Goal: Task Accomplishment & Management: Use online tool/utility

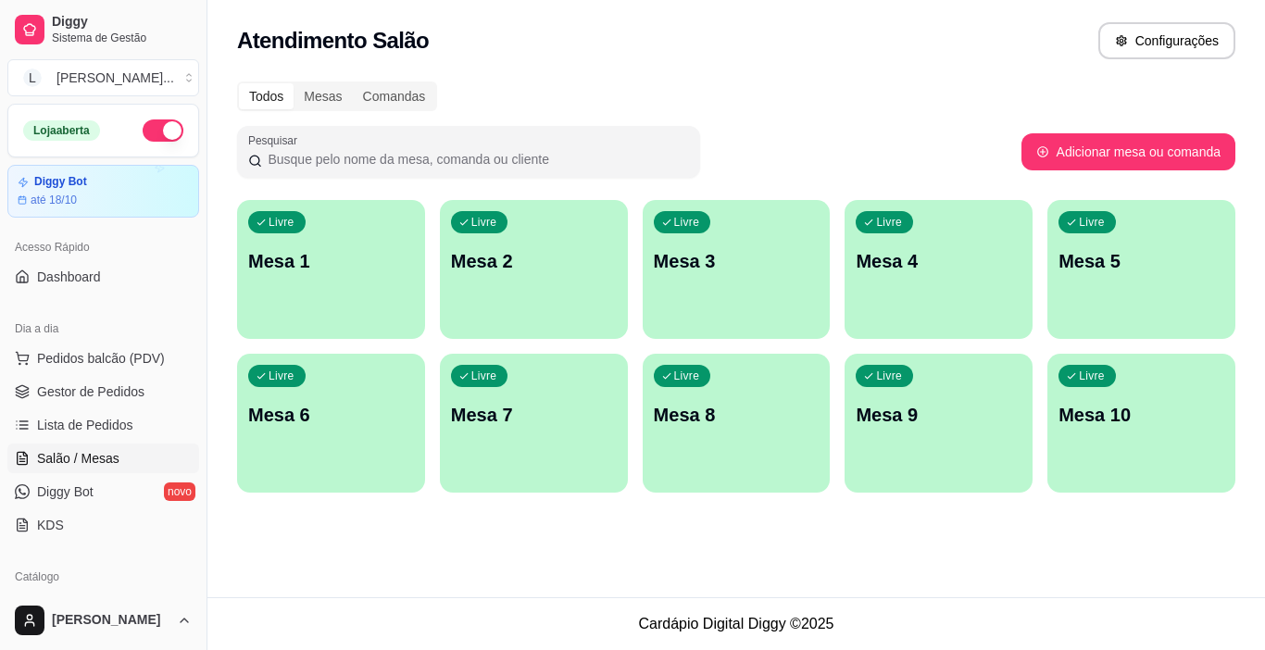
click at [272, 242] on div "Livre Mesa 1" at bounding box center [331, 258] width 188 height 117
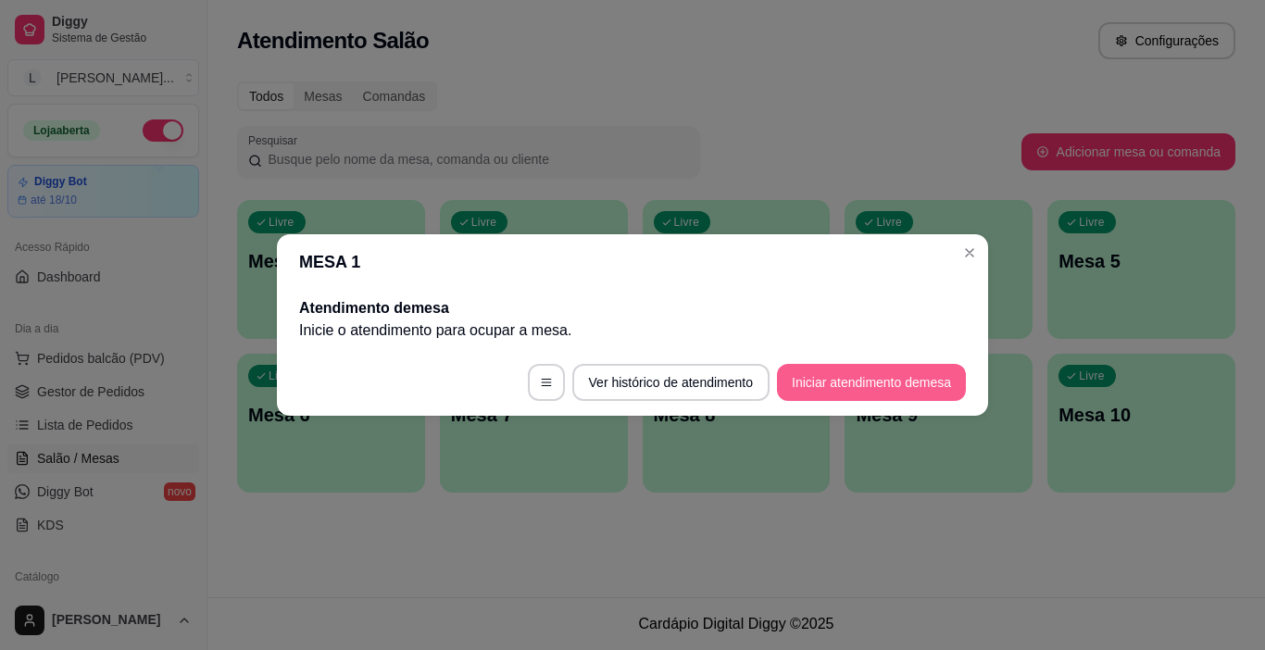
click at [827, 387] on button "Iniciar atendimento de mesa" at bounding box center [871, 382] width 189 height 37
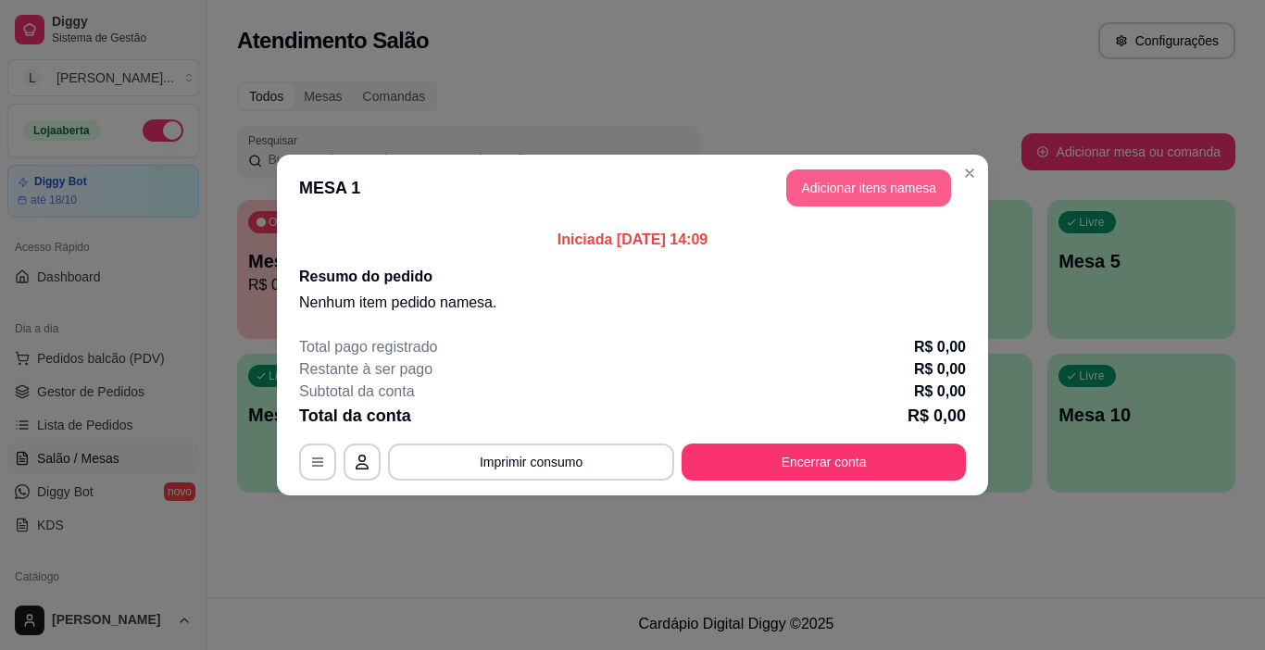
click at [887, 197] on button "Adicionar itens na mesa" at bounding box center [868, 188] width 165 height 37
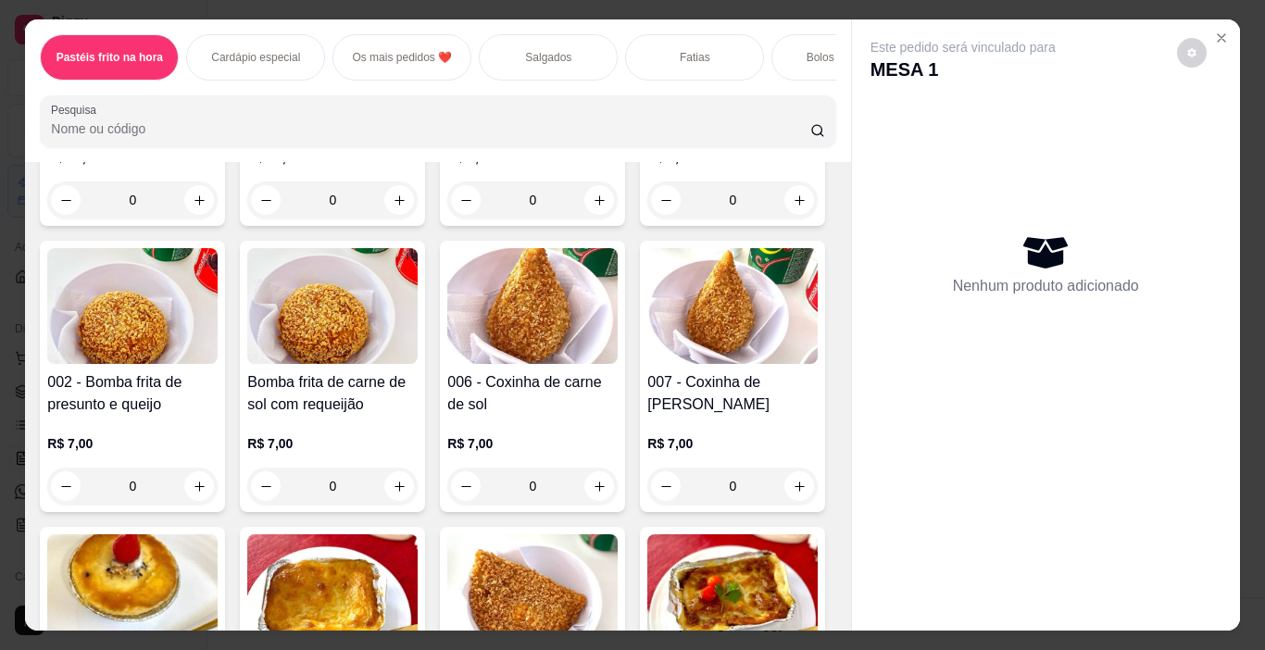
scroll to position [1353, 0]
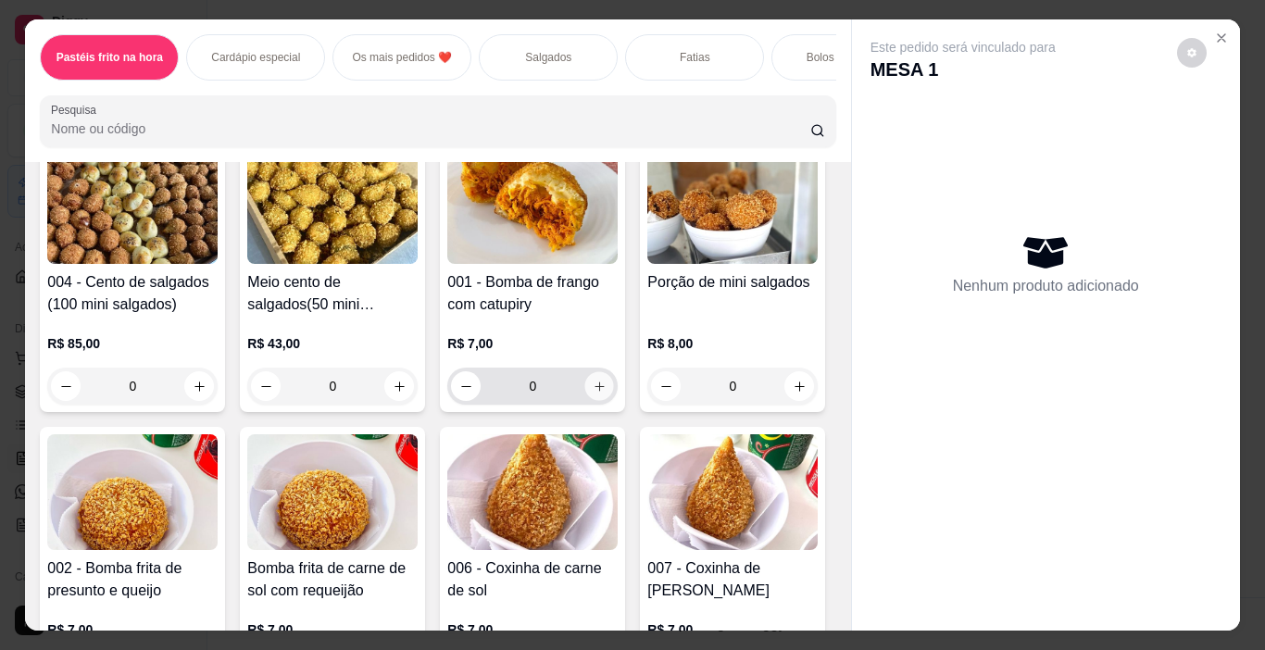
click at [604, 392] on button "increase-product-quantity" at bounding box center [599, 386] width 29 height 29
type input "1"
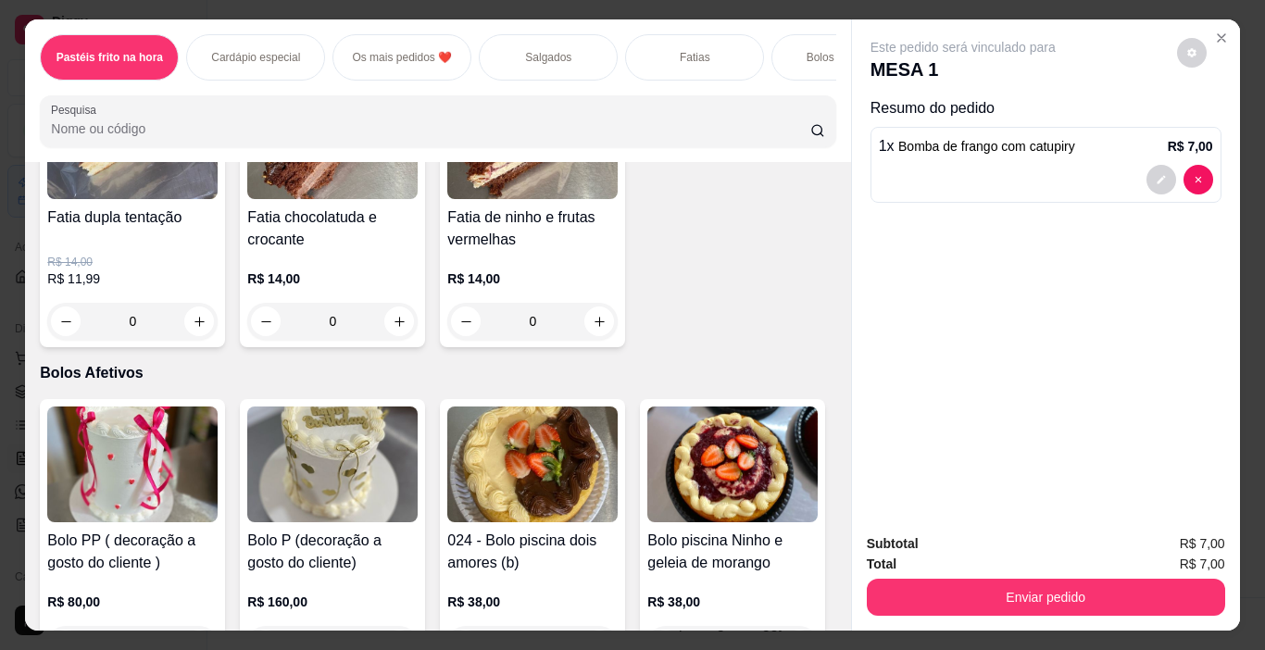
scroll to position [2947, 0]
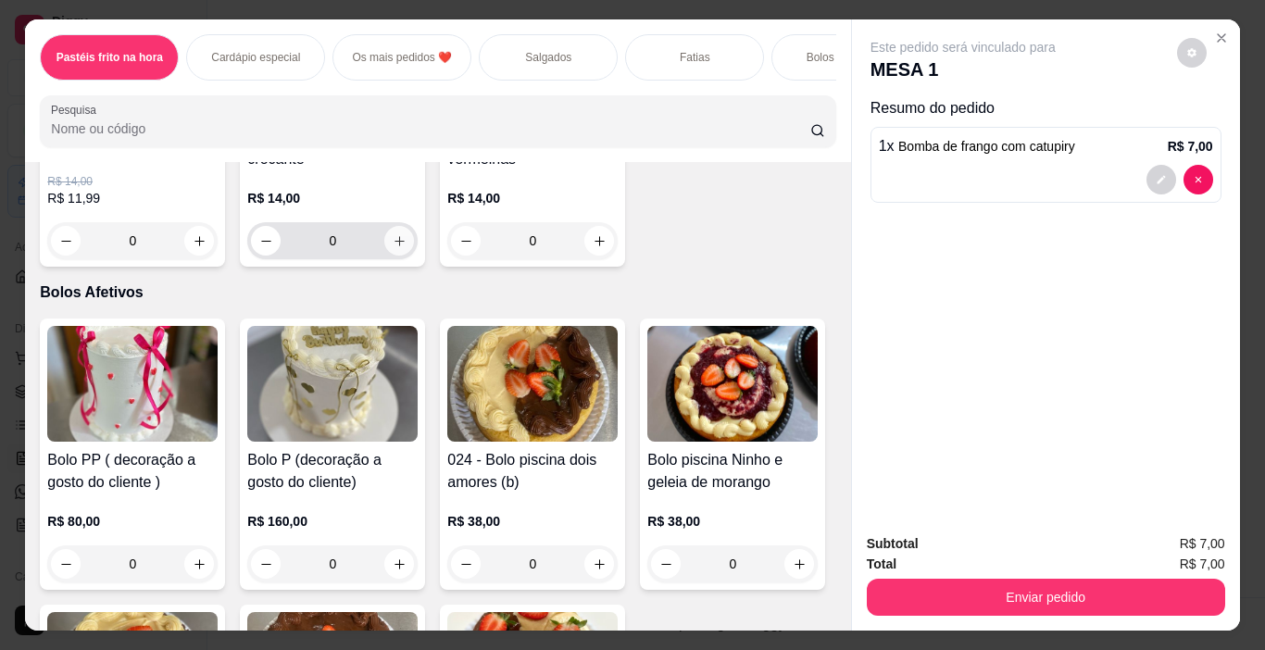
click at [407, 248] on icon "increase-product-quantity" at bounding box center [400, 241] width 14 height 14
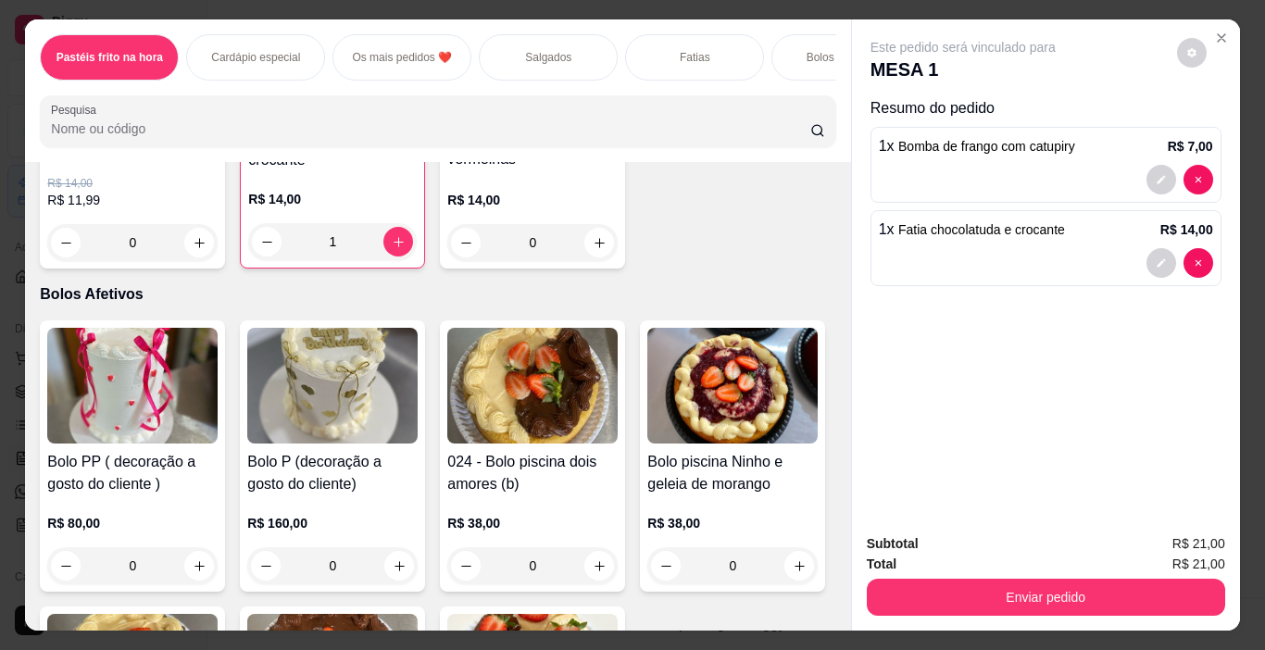
type input "1"
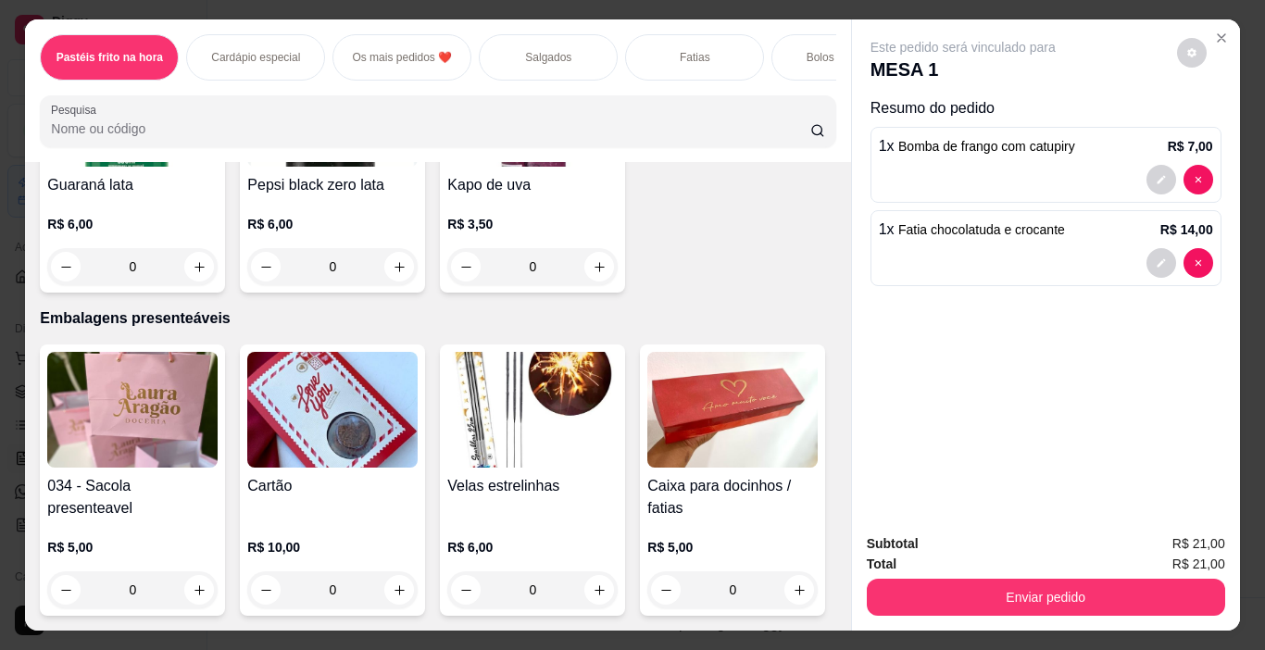
scroll to position [10299, 0]
type input "1"
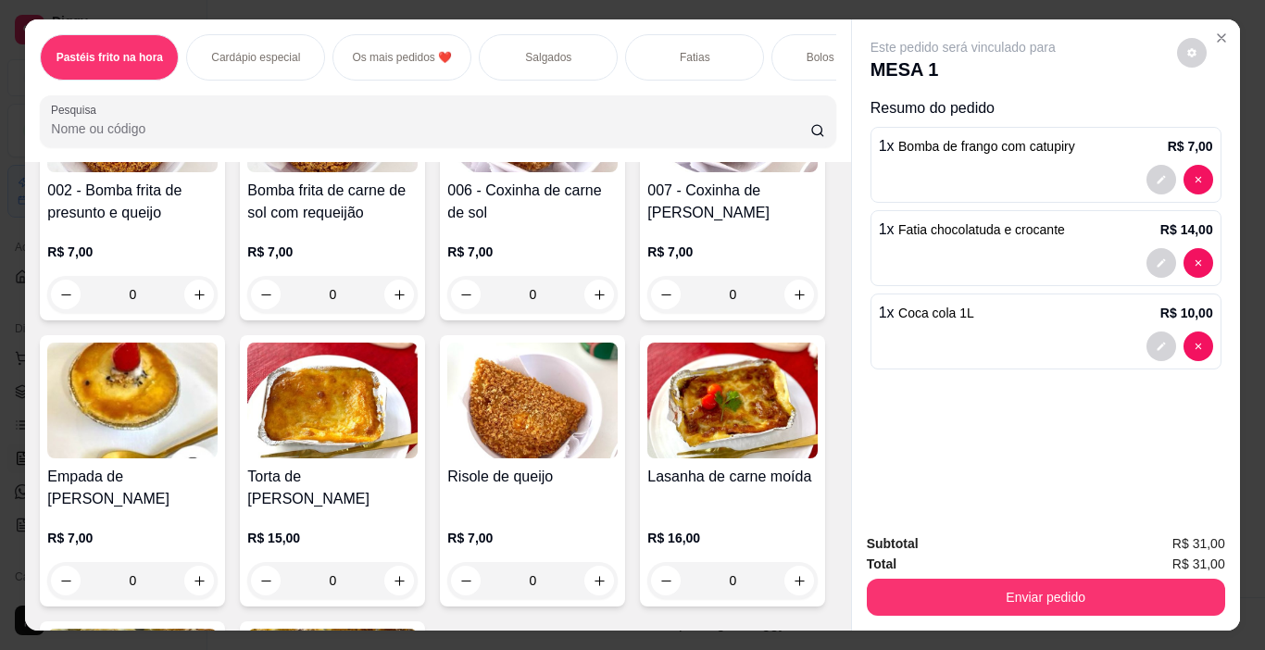
scroll to position [1770, 0]
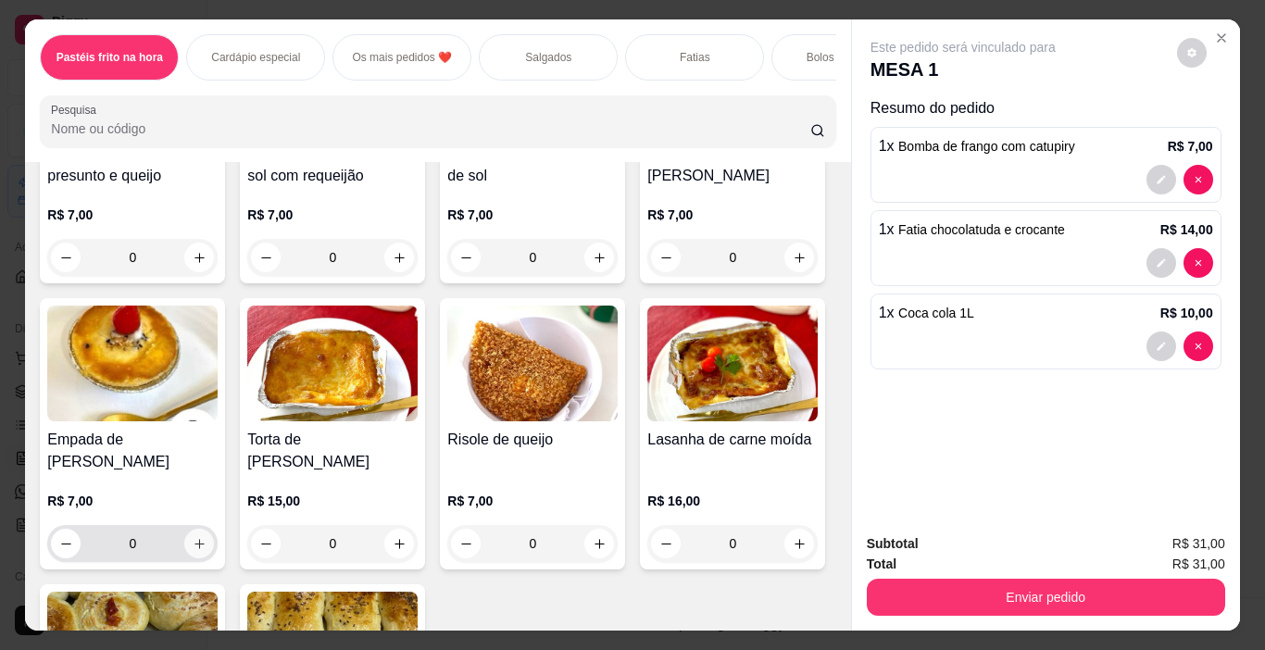
click at [207, 551] on icon "increase-product-quantity" at bounding box center [200, 544] width 14 height 14
type input "1"
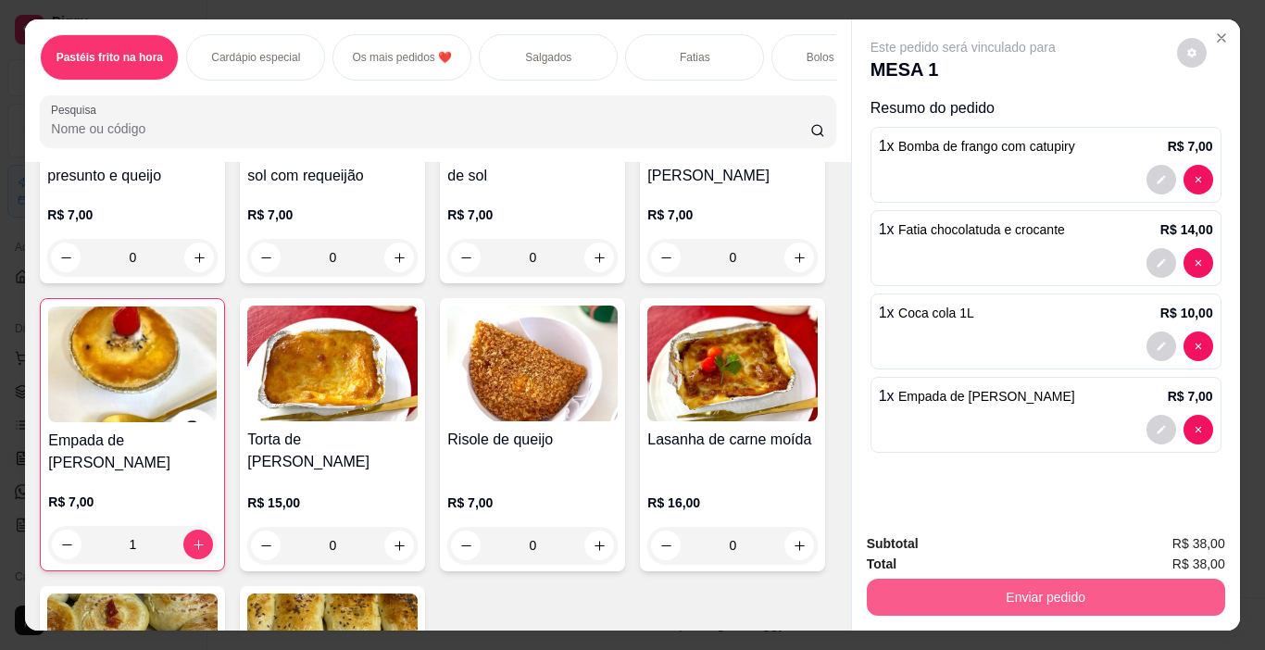
click at [1055, 586] on button "Enviar pedido" at bounding box center [1046, 597] width 359 height 37
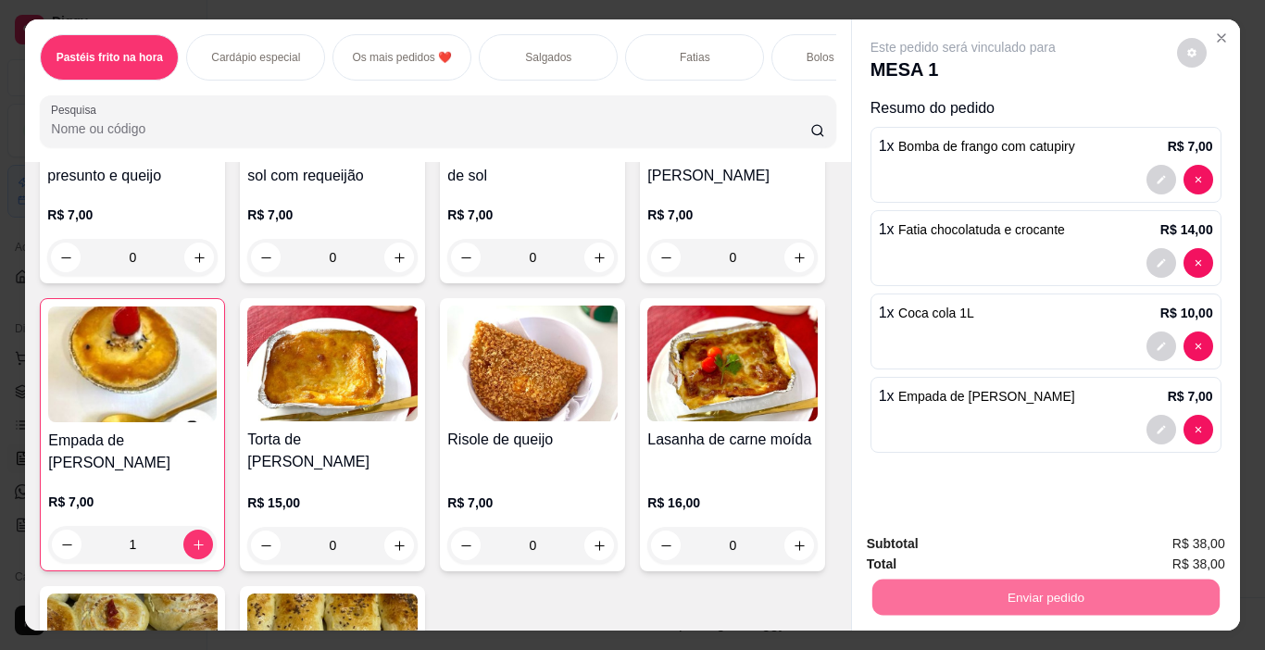
click at [1021, 537] on button "Registrar cliente" at bounding box center [1053, 544] width 122 height 35
click at [1053, 591] on button "Enviar pedido" at bounding box center [1045, 598] width 347 height 36
click at [1189, 545] on button "Enviar pedido" at bounding box center [1177, 544] width 105 height 35
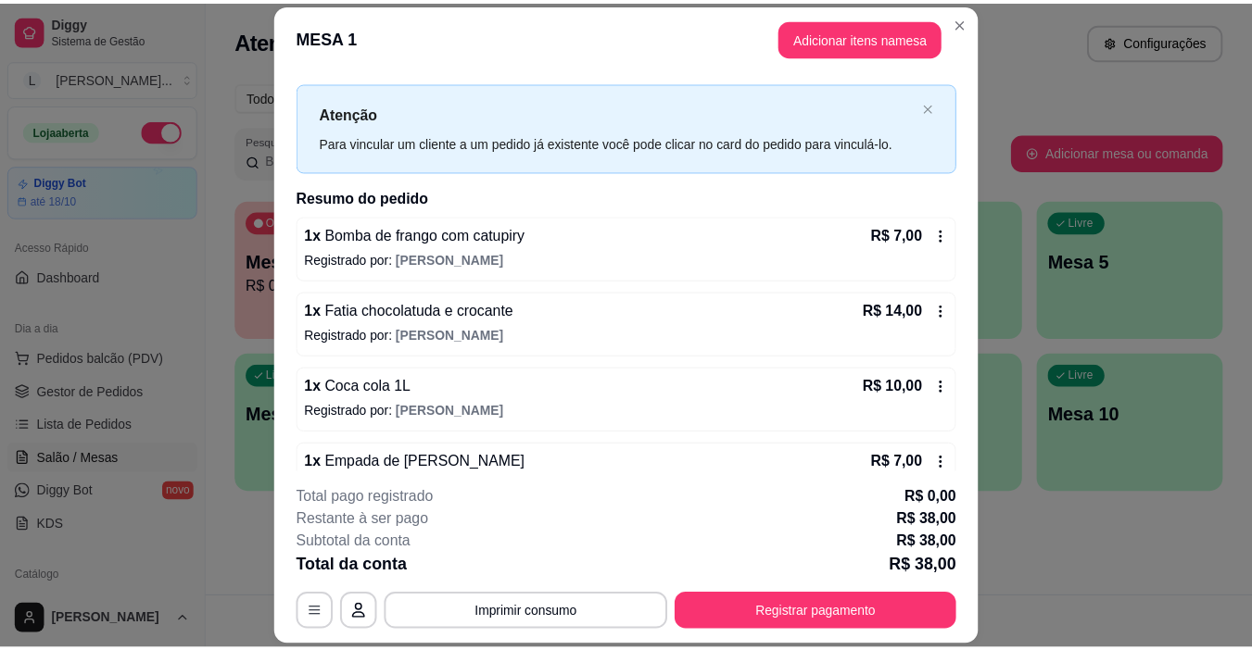
scroll to position [72, 0]
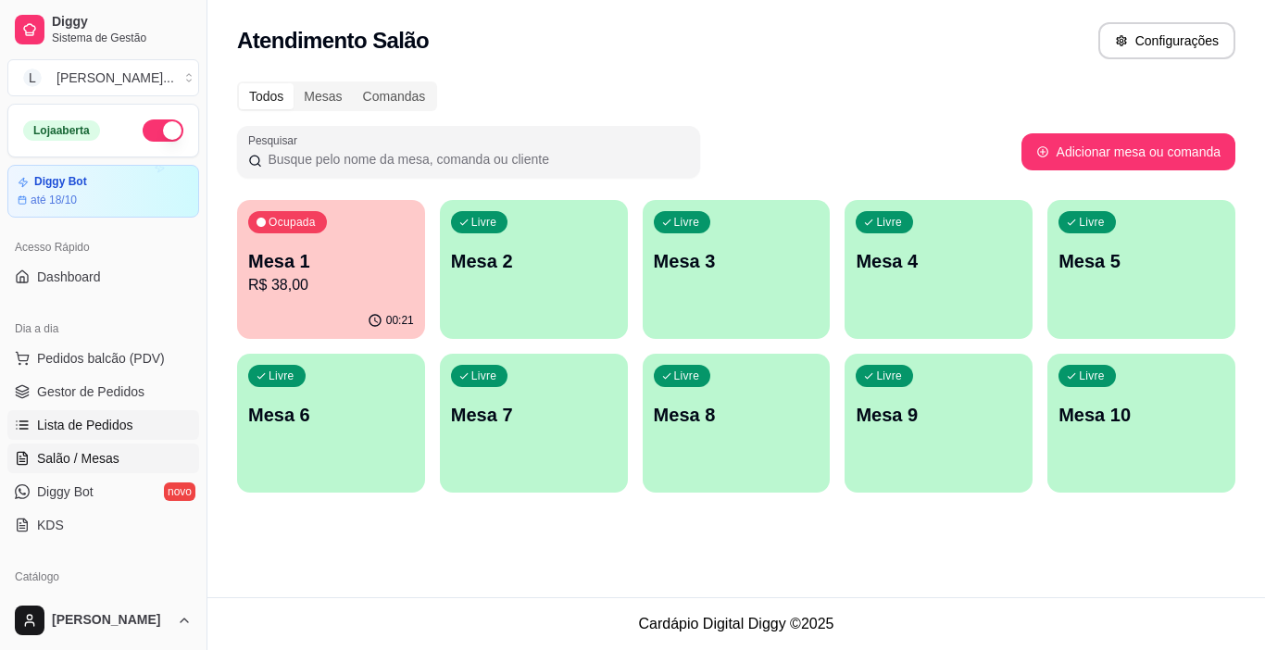
click at [90, 418] on span "Lista de Pedidos" at bounding box center [85, 425] width 96 height 19
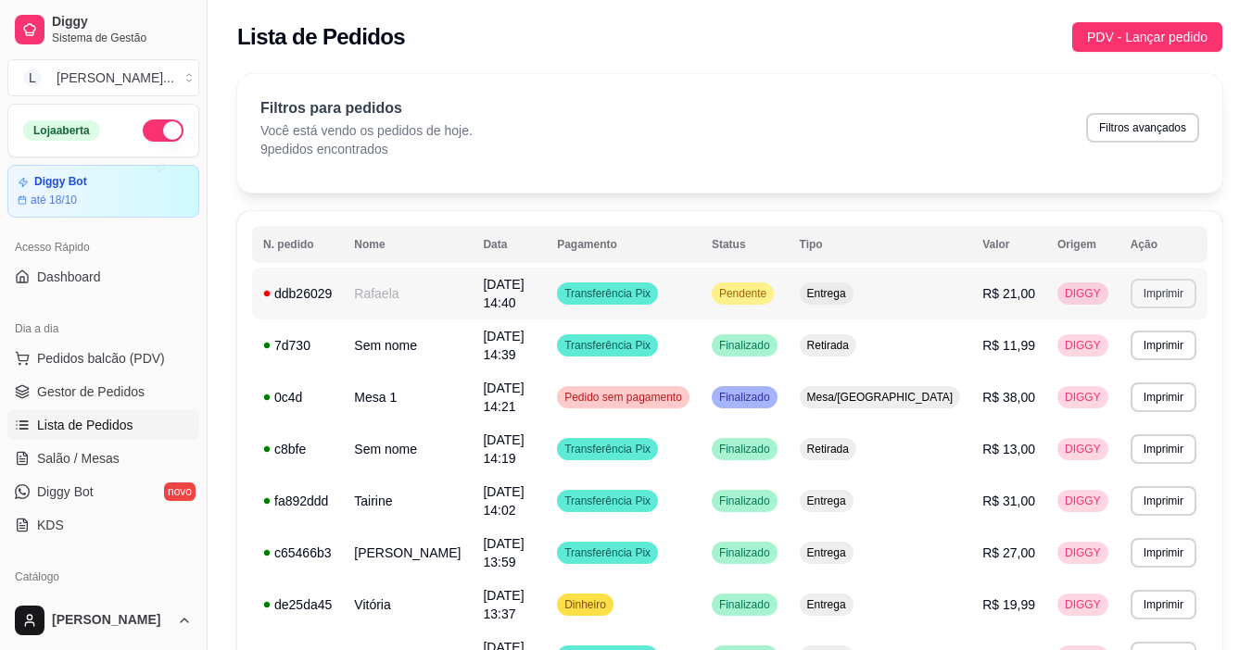
click at [1139, 297] on button "Imprimir" at bounding box center [1163, 294] width 66 height 30
click at [1119, 356] on button "IMPRESSORA" at bounding box center [1123, 355] width 134 height 30
click at [66, 451] on span "Salão / Mesas" at bounding box center [78, 458] width 82 height 19
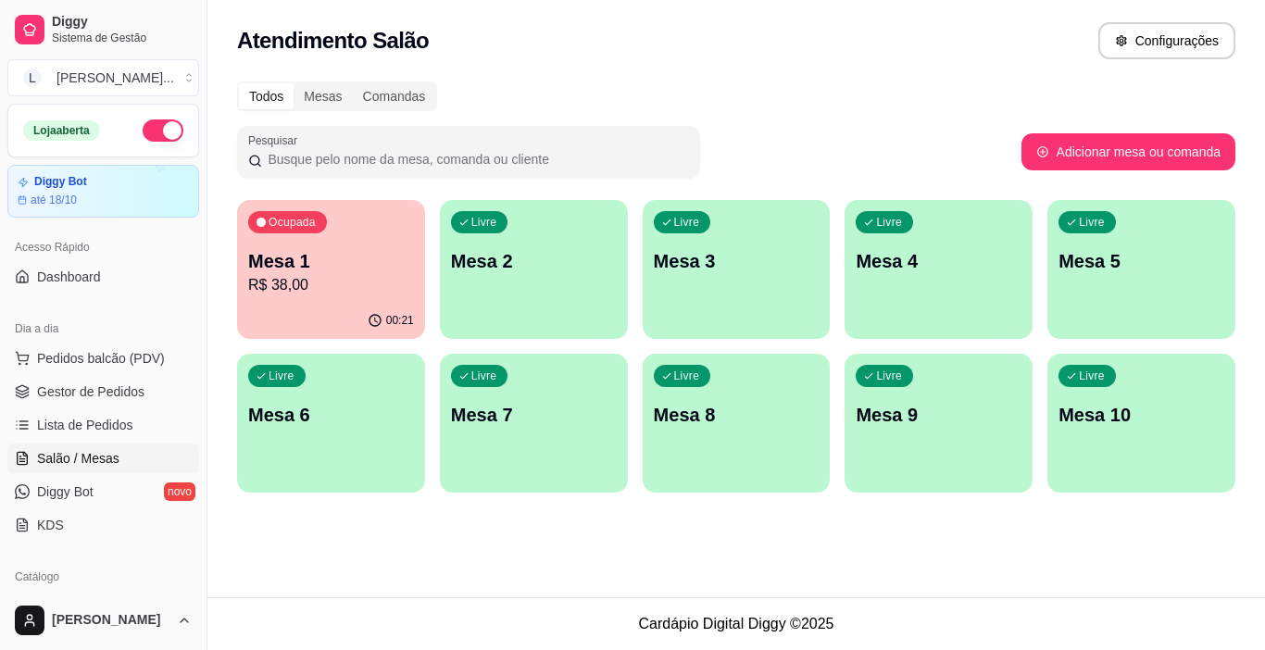
click at [380, 252] on p "Mesa 1" at bounding box center [331, 261] width 166 height 26
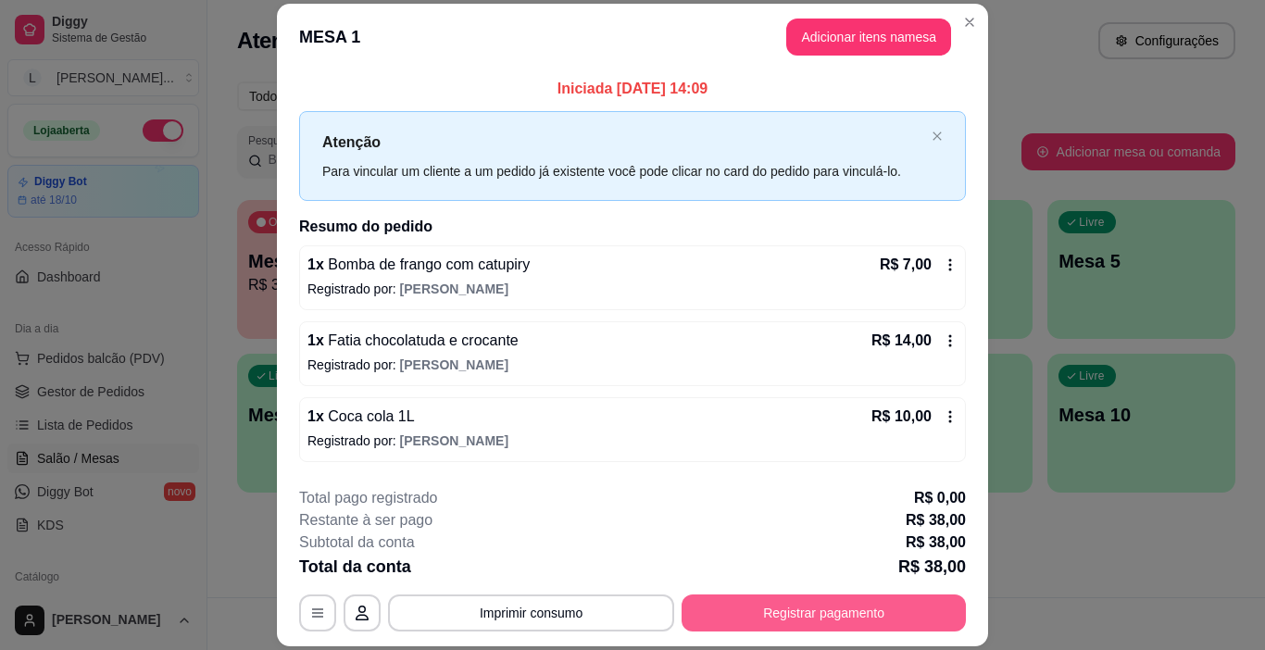
click at [824, 613] on button "Registrar pagamento" at bounding box center [824, 613] width 284 height 37
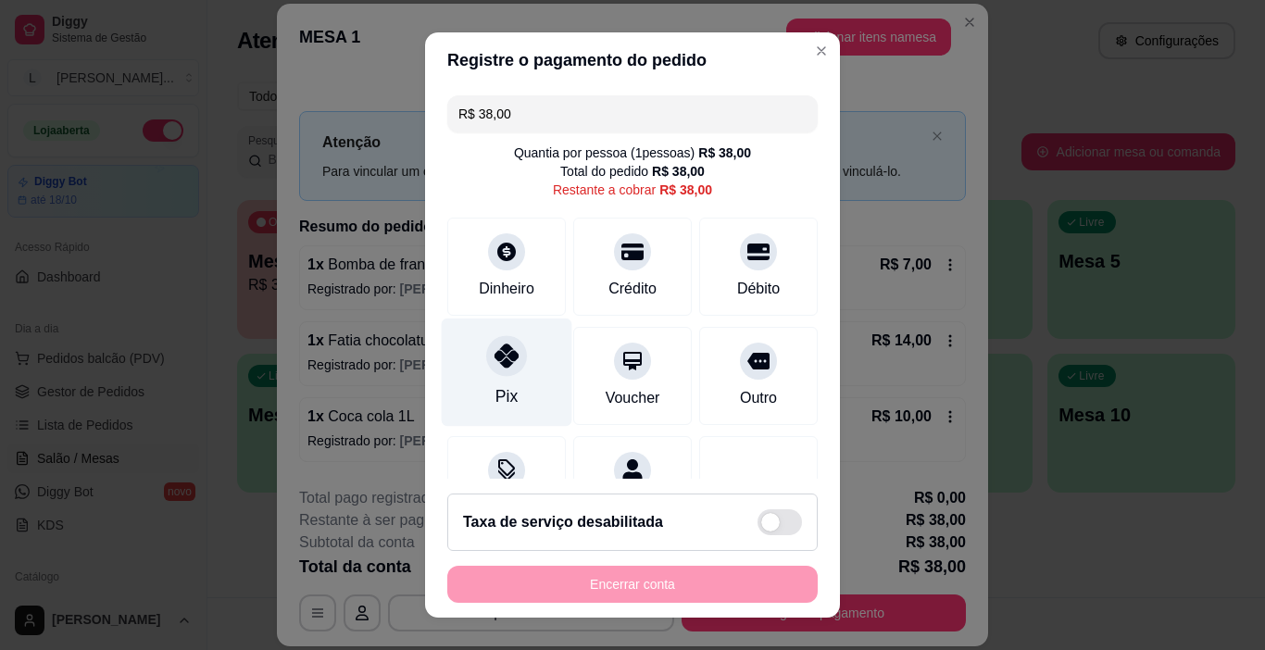
click at [476, 386] on div "Pix" at bounding box center [507, 373] width 131 height 108
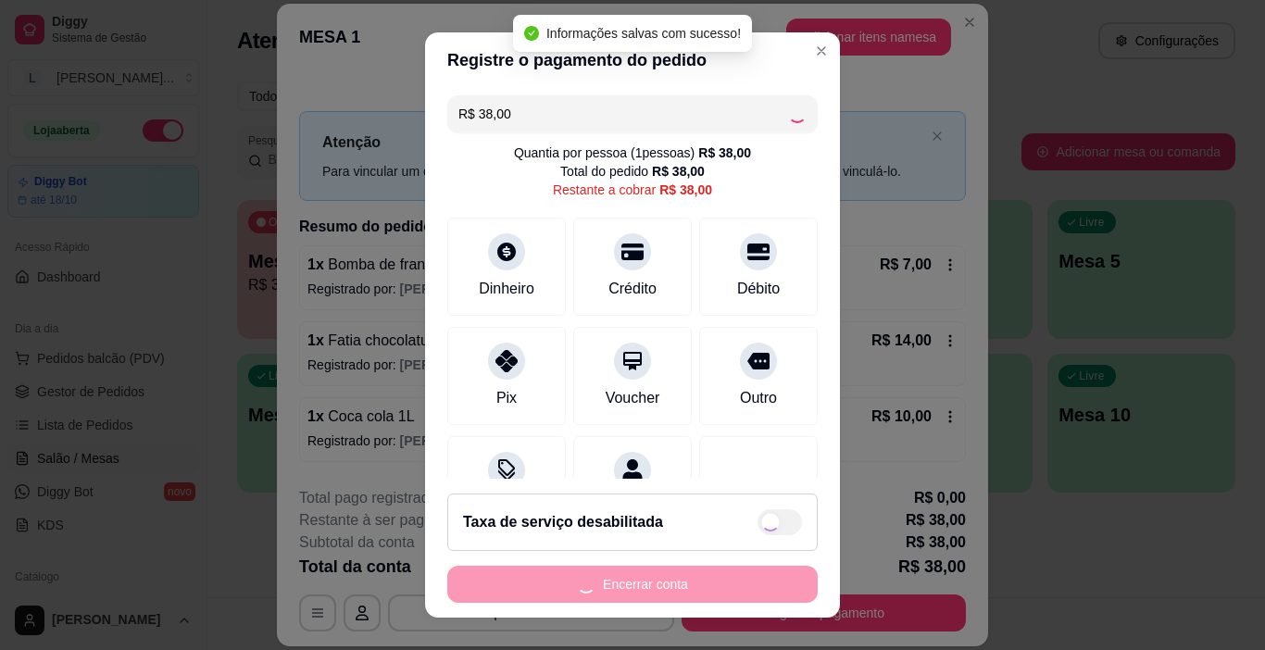
type input "R$ 0,00"
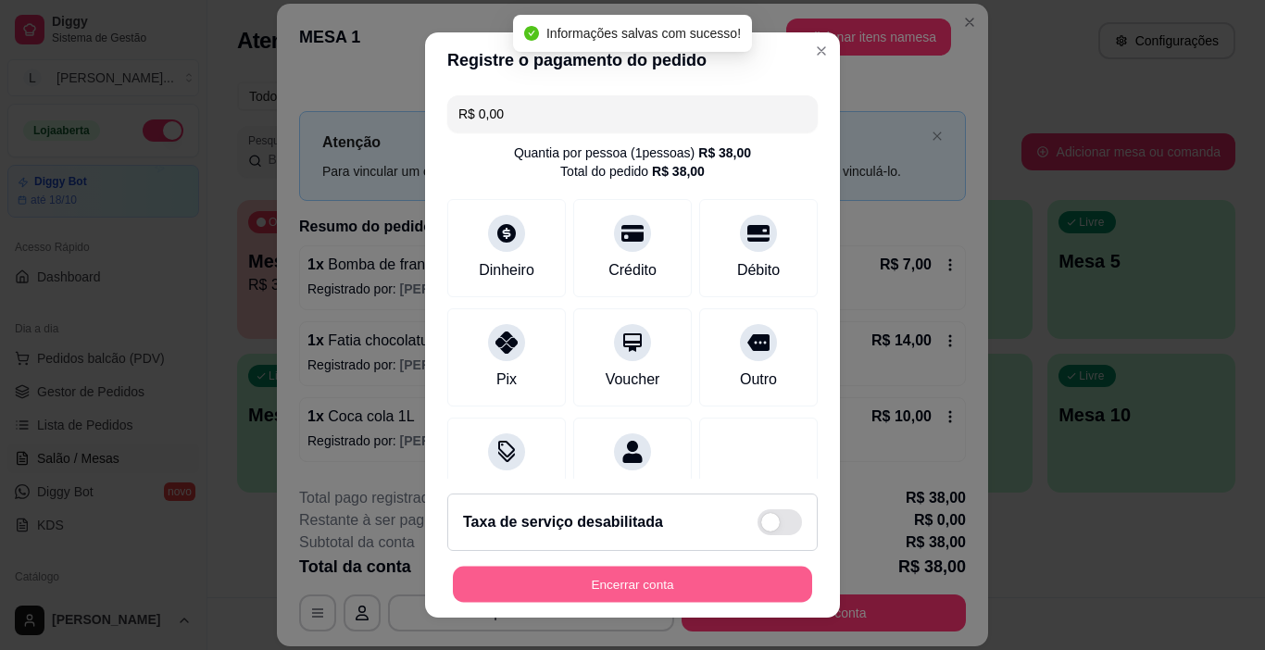
click at [635, 588] on button "Encerrar conta" at bounding box center [632, 585] width 359 height 36
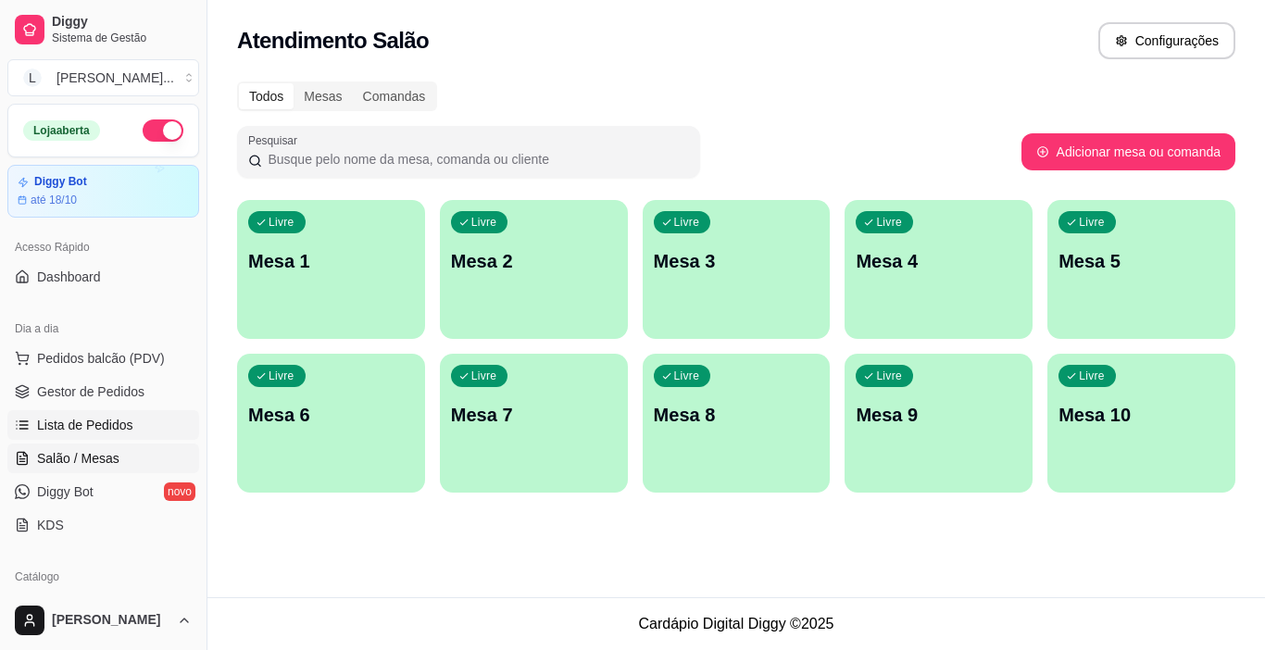
click at [104, 415] on link "Lista de Pedidos" at bounding box center [103, 425] width 192 height 30
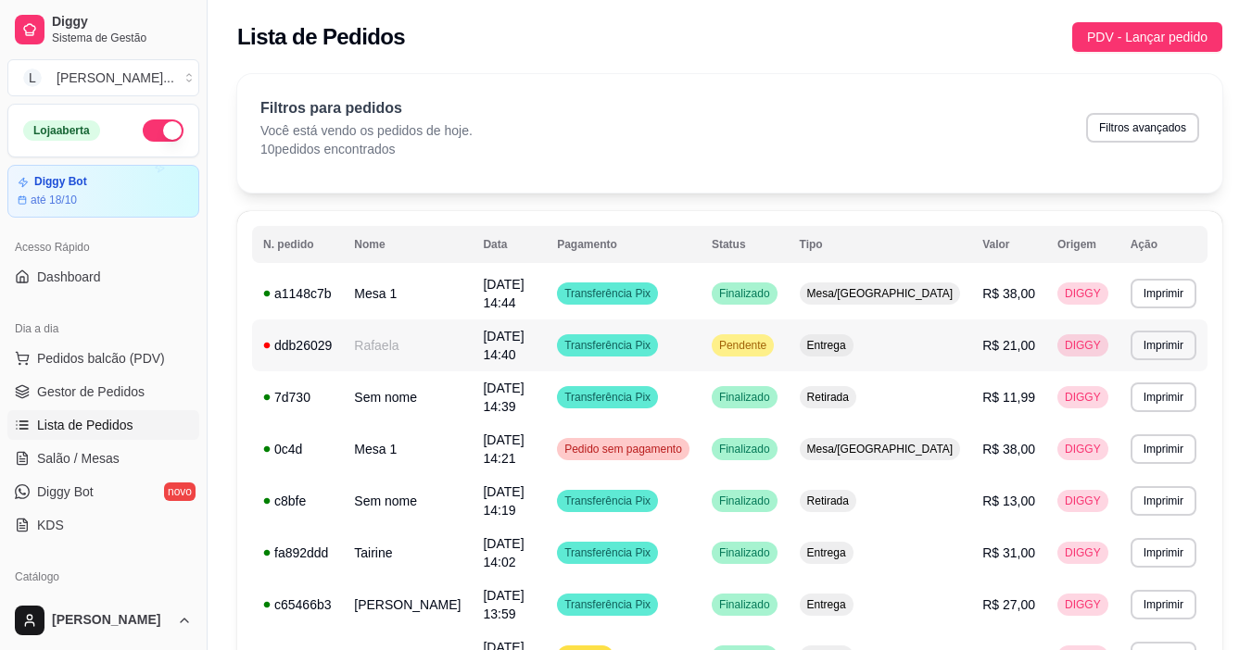
click at [770, 338] on span "Pendente" at bounding box center [742, 345] width 55 height 15
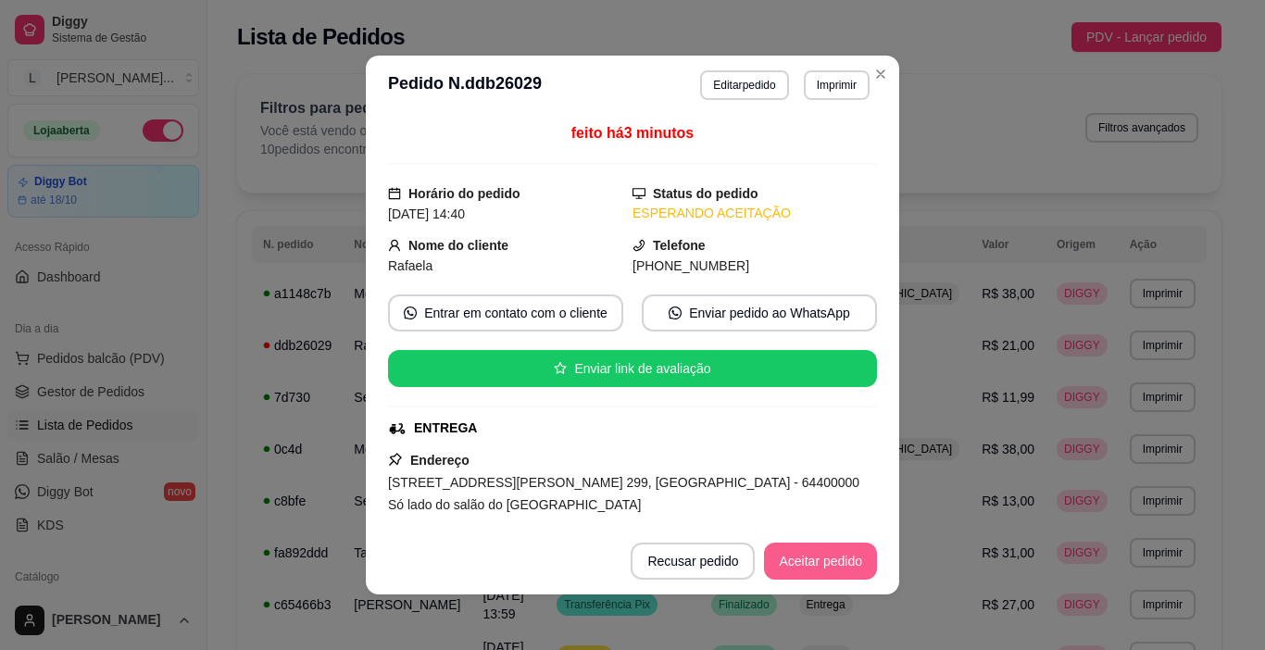
click at [787, 558] on button "Aceitar pedido" at bounding box center [820, 561] width 113 height 37
click at [795, 566] on button "Mover para preparo" at bounding box center [806, 561] width 144 height 37
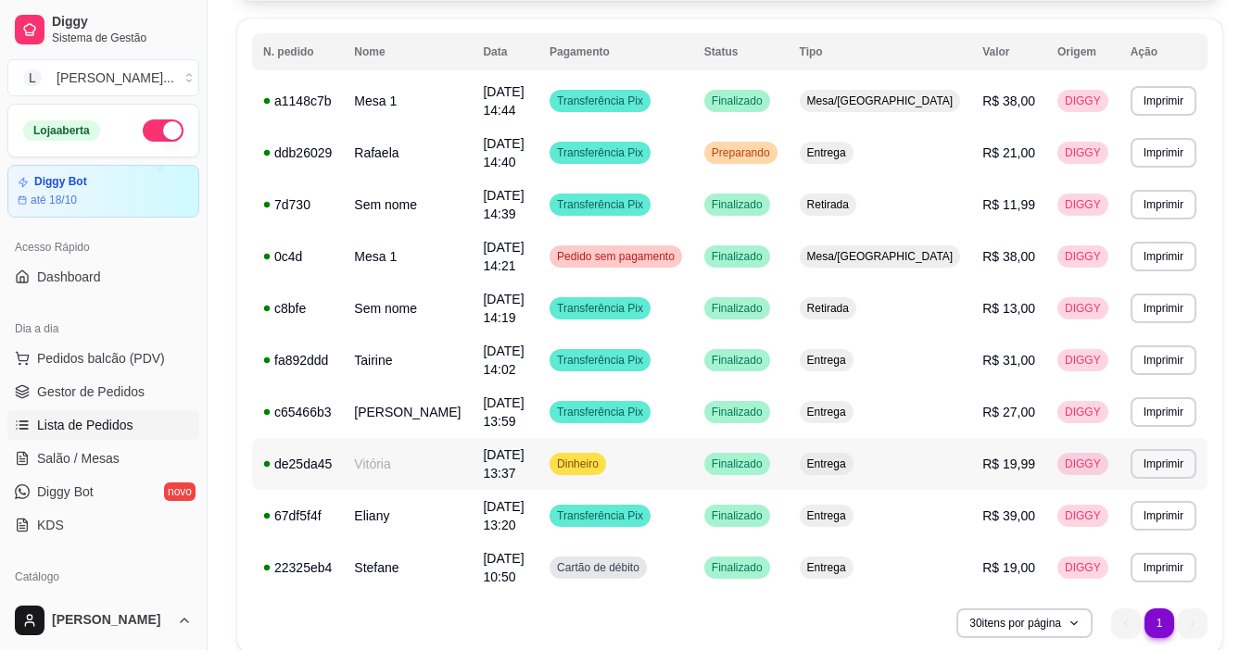
scroll to position [196, 0]
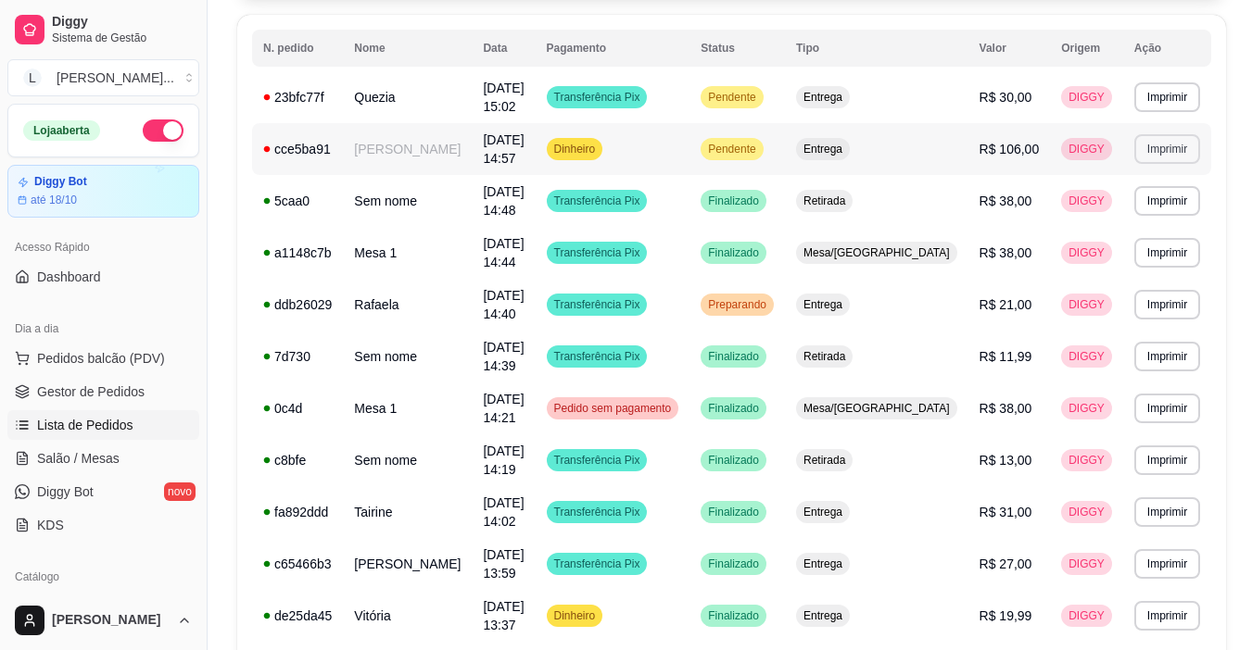
click at [1155, 134] on button "Imprimir" at bounding box center [1167, 149] width 66 height 30
click at [1143, 197] on button "IMPRESSORA" at bounding box center [1125, 202] width 130 height 29
click at [1149, 91] on button "Imprimir" at bounding box center [1167, 97] width 66 height 30
click at [1136, 165] on button "IMPRESSORA" at bounding box center [1102, 159] width 130 height 29
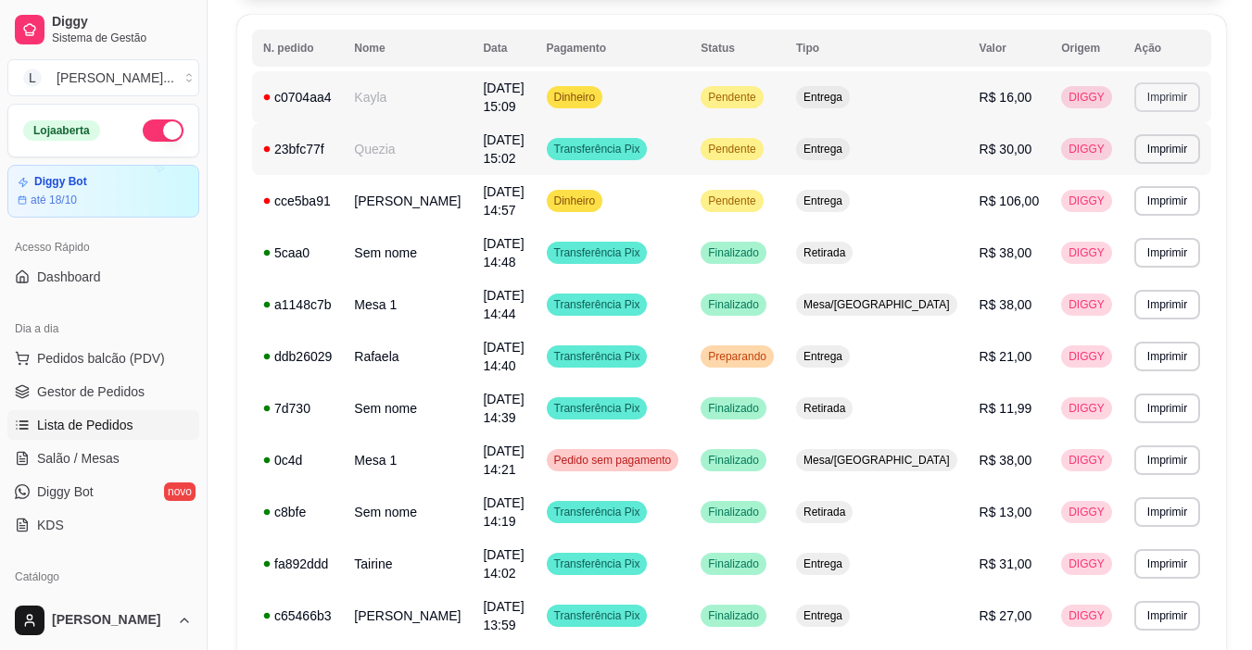
click at [1154, 91] on button "Imprimir" at bounding box center [1167, 97] width 66 height 30
click at [1146, 157] on button "IMPRESSORA" at bounding box center [1125, 159] width 134 height 30
click at [419, 331] on td "Rafaela" at bounding box center [407, 357] width 129 height 52
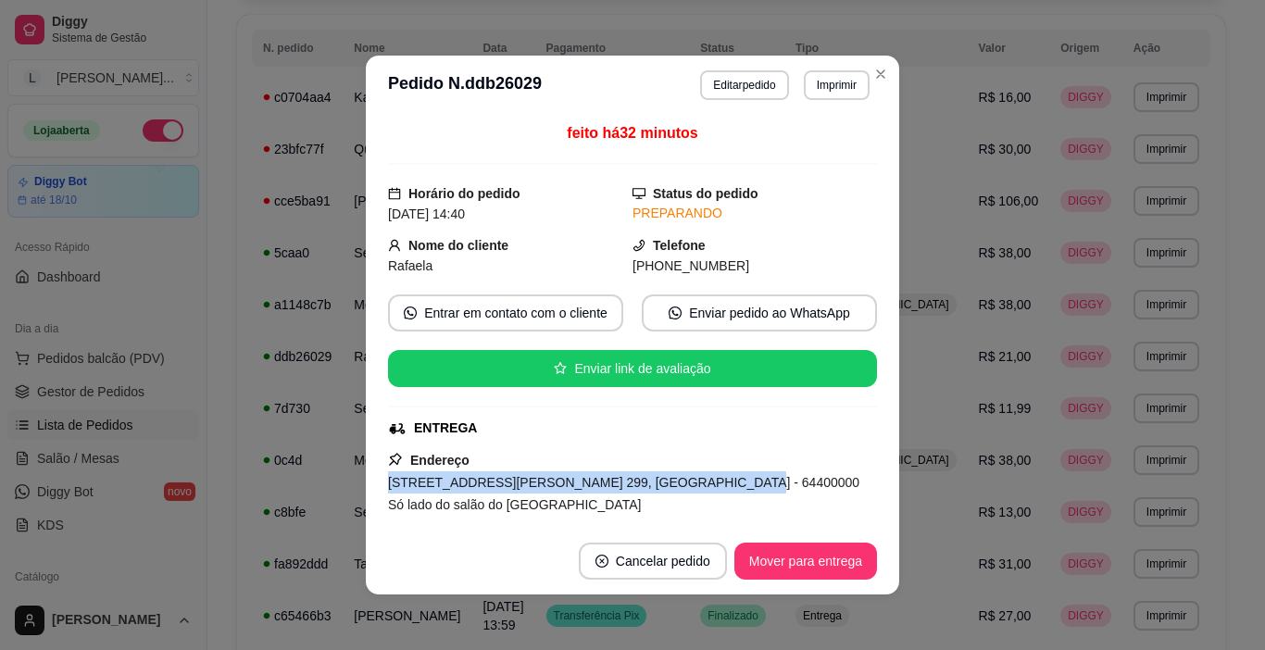
drag, startPoint x: 383, startPoint y: 484, endPoint x: 668, endPoint y: 489, distance: 285.4
click at [668, 489] on span "[STREET_ADDRESS][PERSON_NAME] 299, [GEOGRAPHIC_DATA] - 64400000 Só lado do salã…" at bounding box center [624, 493] width 472 height 37
copy span "[STREET_ADDRESS][PERSON_NAME] 299, [GEOGRAPHIC_DATA]"
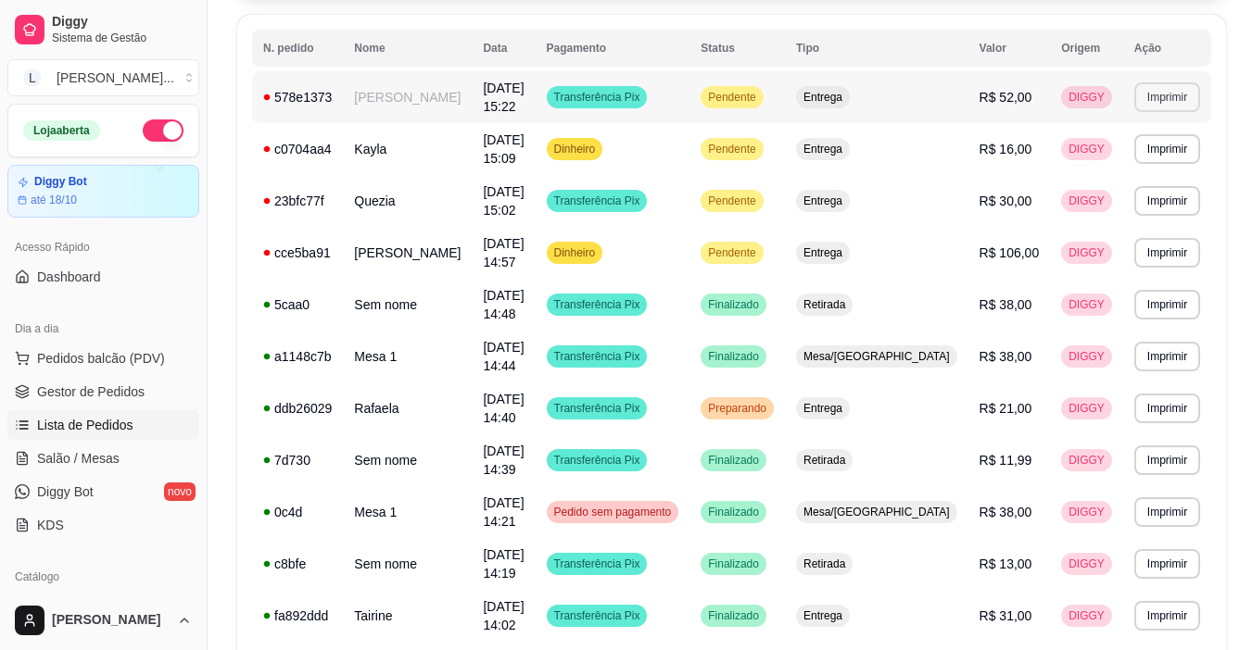
click at [1140, 98] on button "Imprimir" at bounding box center [1167, 97] width 66 height 30
click at [1128, 159] on button "IMPRESSORA" at bounding box center [1143, 151] width 107 height 24
click at [423, 176] on td "Quezia" at bounding box center [407, 201] width 129 height 52
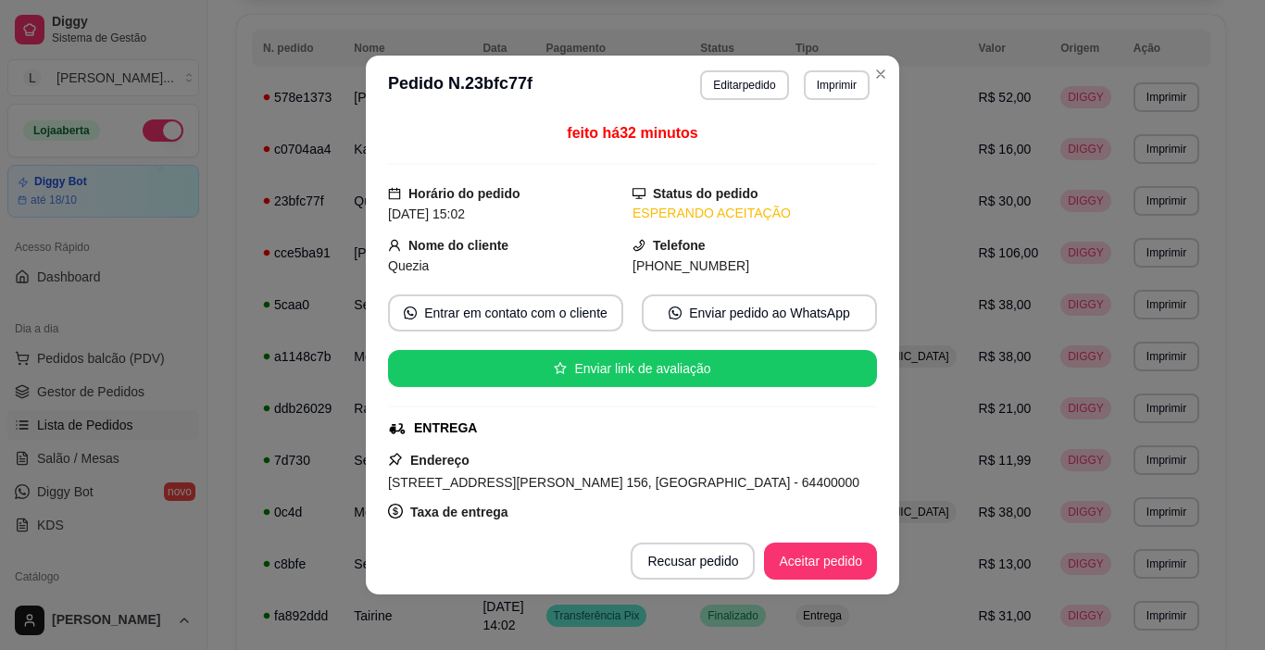
click at [871, 290] on div "feito há 32 minutos Horário do pedido [DATE] 15:02 Status do pedido ESPERANDO A…" at bounding box center [633, 321] width 534 height 413
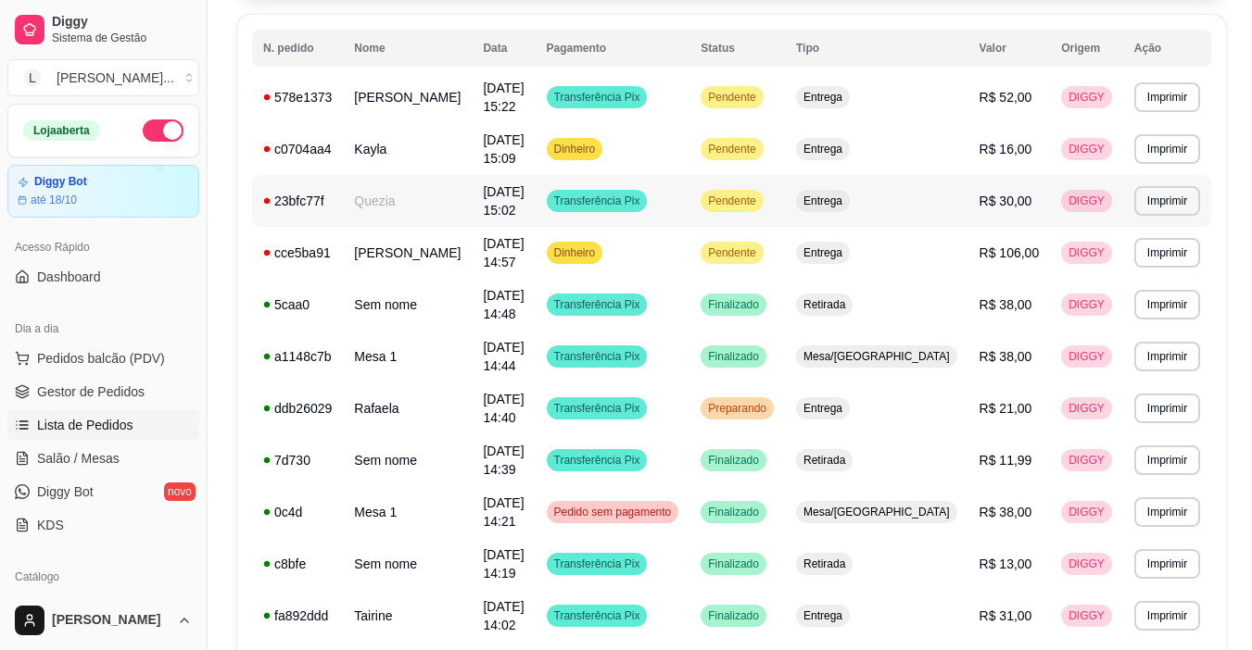
click at [429, 184] on td "Quezia" at bounding box center [407, 201] width 129 height 52
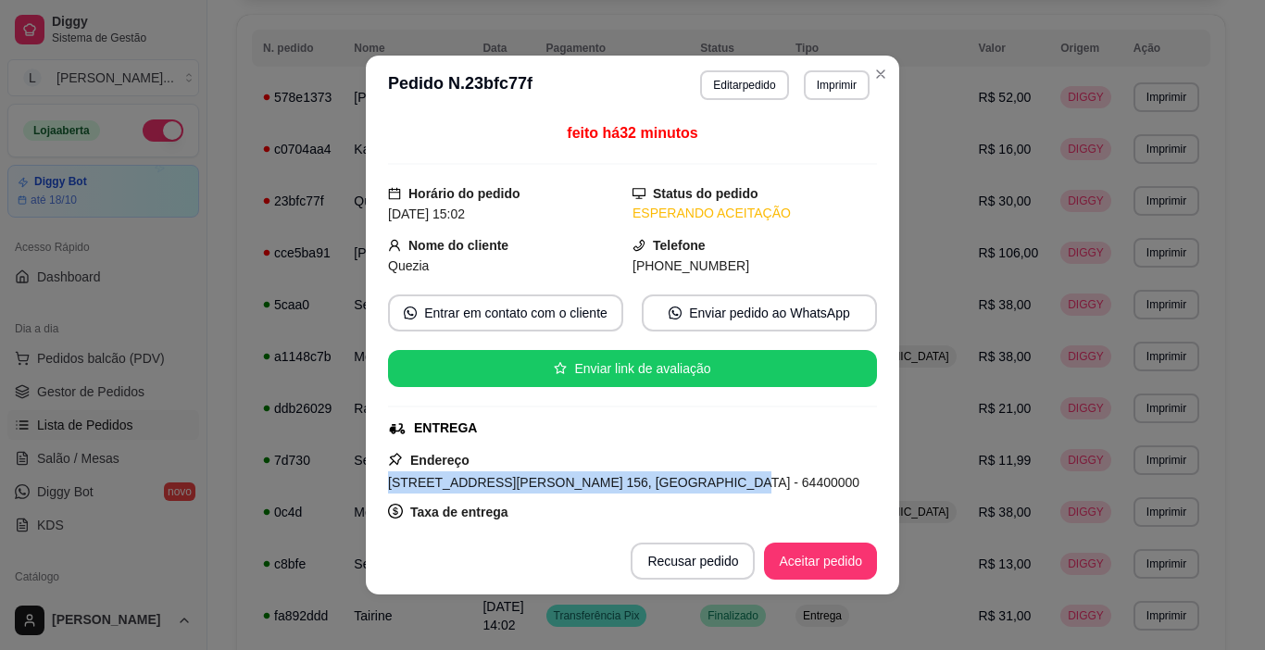
drag, startPoint x: 383, startPoint y: 481, endPoint x: 661, endPoint y: 472, distance: 279.0
click at [661, 472] on div "[STREET_ADDRESS][PERSON_NAME] 156, [GEOGRAPHIC_DATA] - 64400000" at bounding box center [632, 483] width 489 height 22
copy span "[STREET_ADDRESS][PERSON_NAME] 156, [GEOGRAPHIC_DATA]"
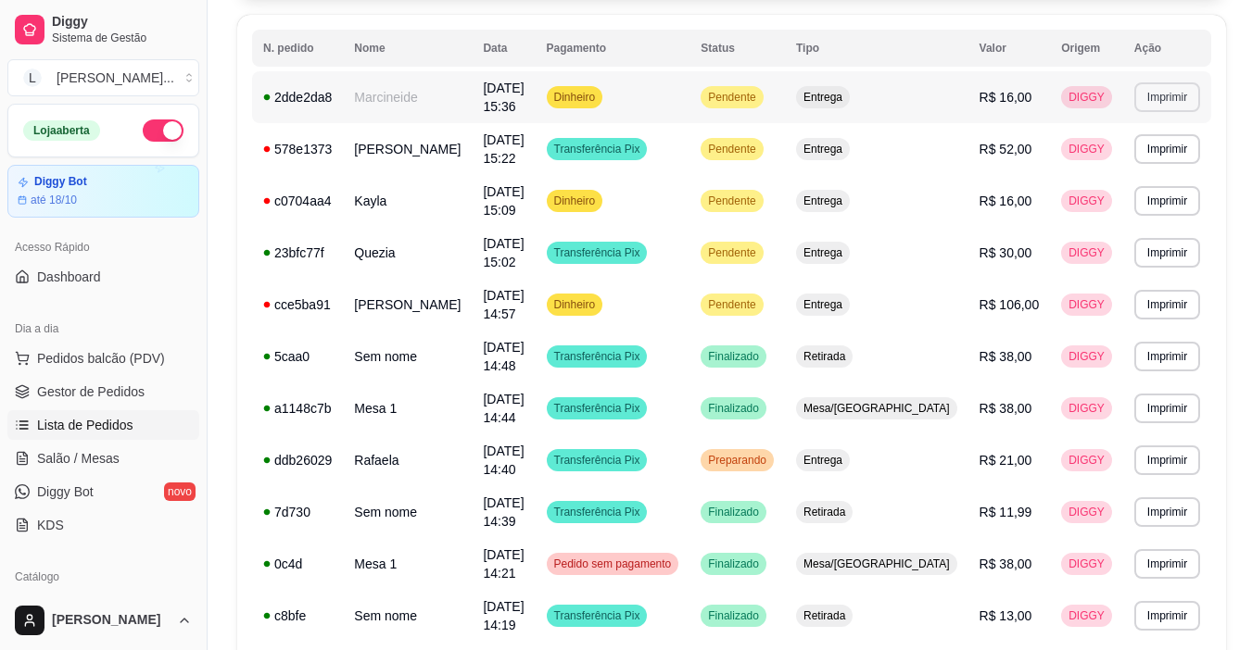
click at [1153, 93] on button "Imprimir" at bounding box center [1167, 97] width 66 height 30
click at [1127, 165] on button "IMPRESSORA" at bounding box center [1128, 159] width 134 height 30
click at [759, 297] on span "Pendente" at bounding box center [731, 304] width 55 height 15
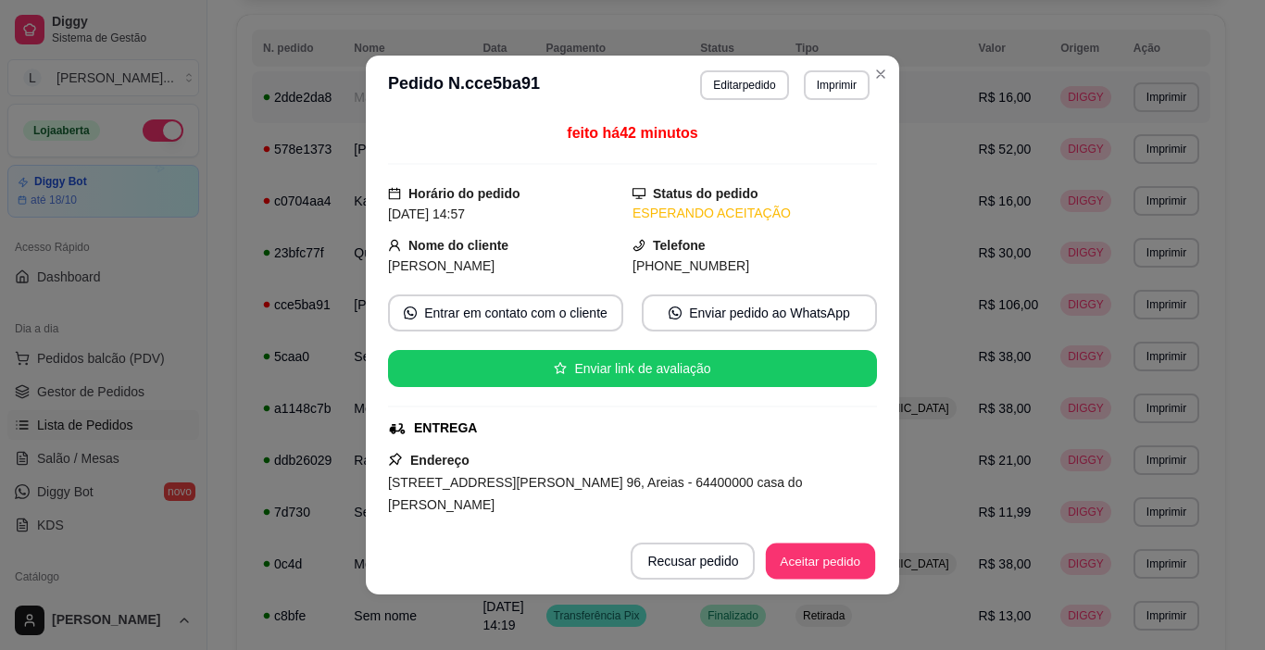
click at [826, 567] on button "Aceitar pedido" at bounding box center [820, 562] width 109 height 36
click at [826, 567] on div "Recusar pedido Aceitar pedido" at bounding box center [728, 561] width 298 height 37
click at [826, 567] on button "Aceitar pedido" at bounding box center [820, 561] width 113 height 37
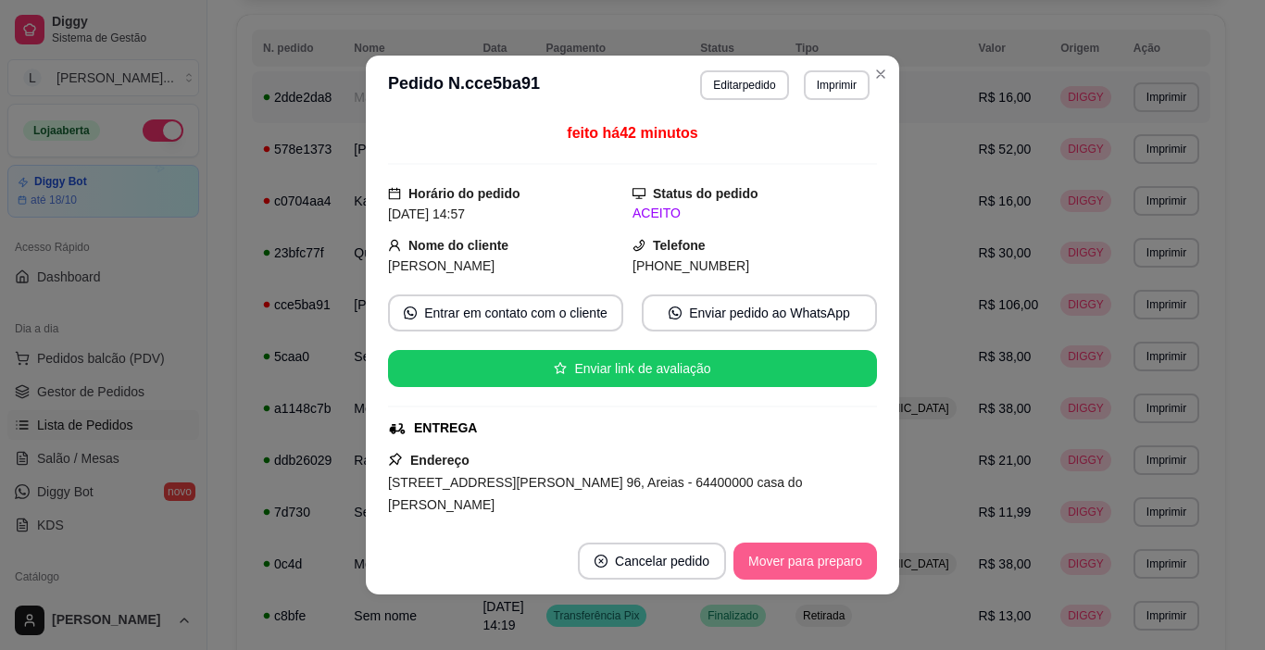
click at [826, 567] on button "Mover para preparo" at bounding box center [806, 561] width 144 height 37
click at [822, 542] on footer "Cancelar pedido Mover para entrega" at bounding box center [633, 561] width 534 height 67
click at [818, 548] on button "Mover para entrega" at bounding box center [806, 561] width 143 height 37
click at [818, 560] on button "Mover para finalizado" at bounding box center [800, 561] width 154 height 37
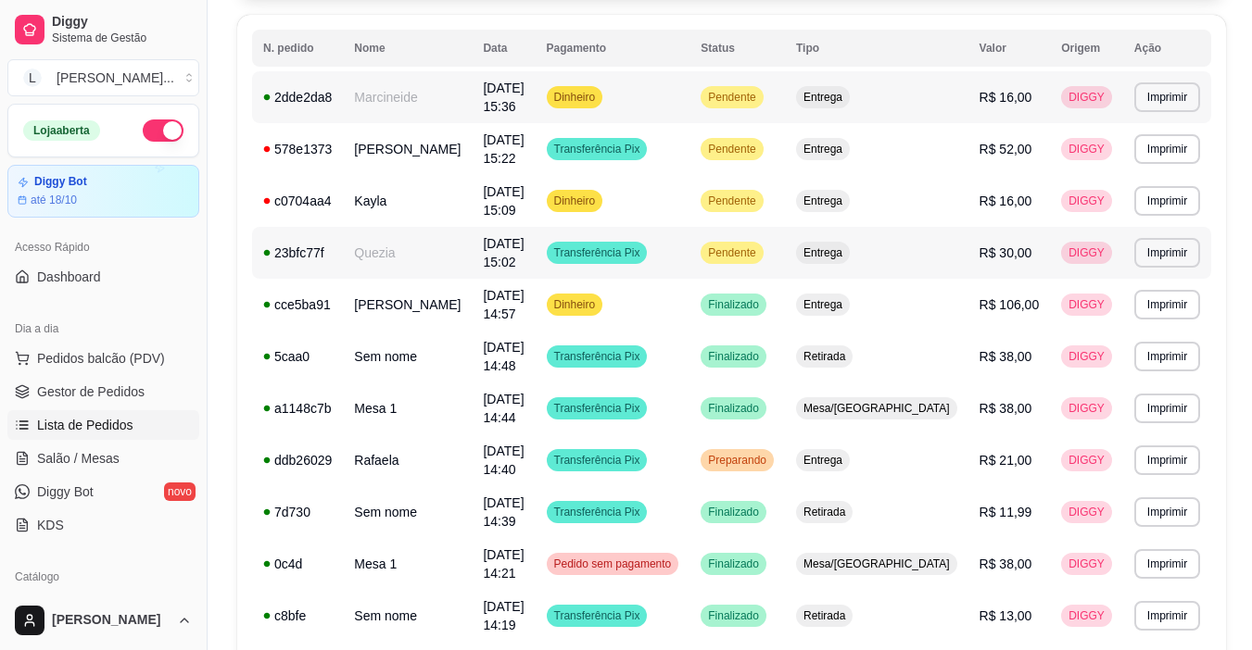
click at [759, 245] on span "Pendente" at bounding box center [731, 252] width 55 height 15
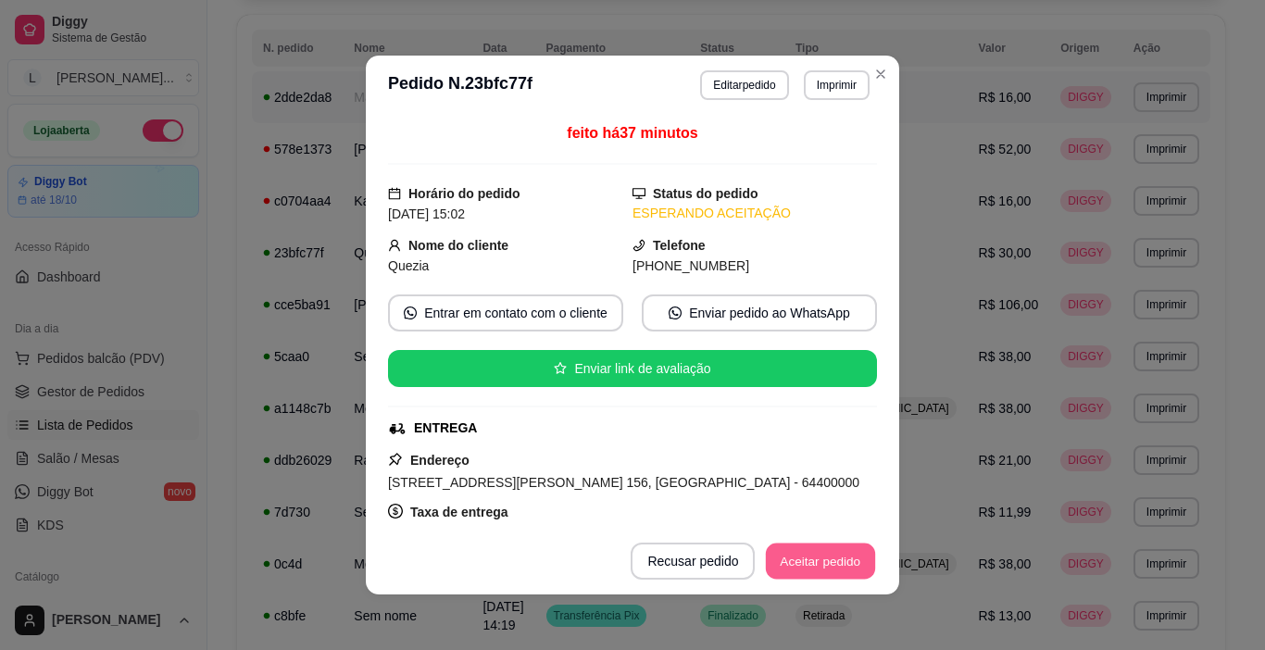
click at [803, 564] on button "Aceitar pedido" at bounding box center [820, 562] width 109 height 36
click at [803, 560] on button "Mover para preparo" at bounding box center [806, 561] width 144 height 37
click at [803, 560] on button "Mover para entrega" at bounding box center [805, 562] width 139 height 36
click at [803, 560] on button "Mover para finalizado" at bounding box center [800, 561] width 154 height 37
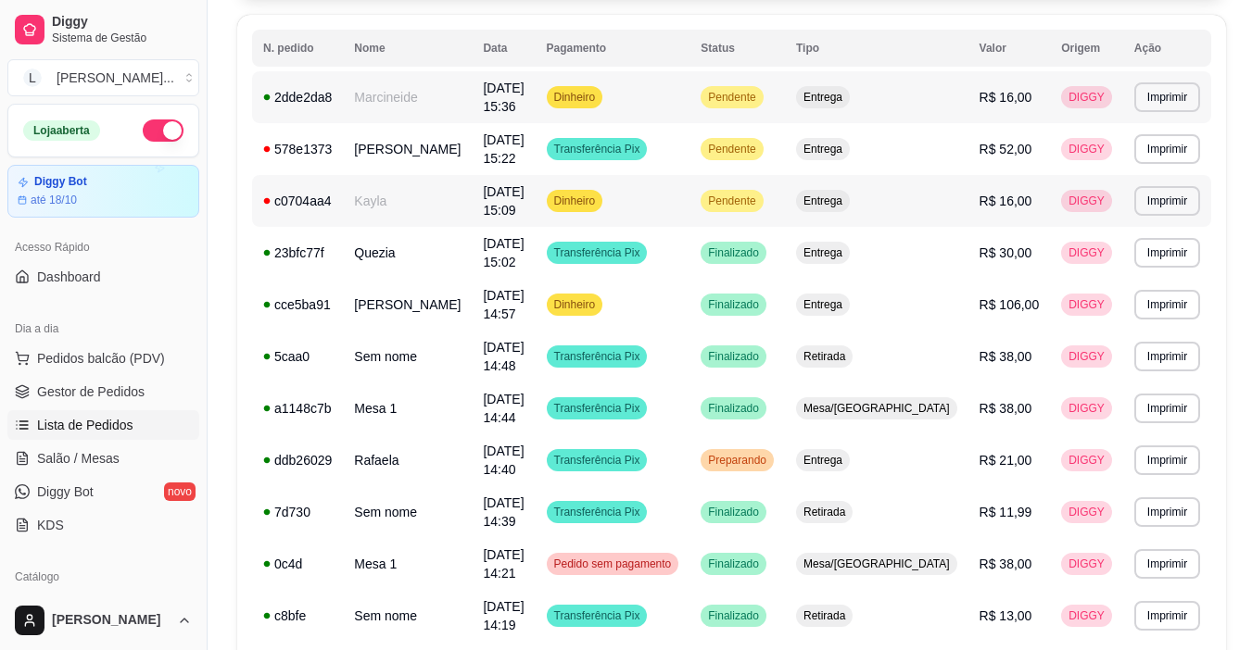
click at [785, 195] on td "Pendente" at bounding box center [736, 201] width 95 height 52
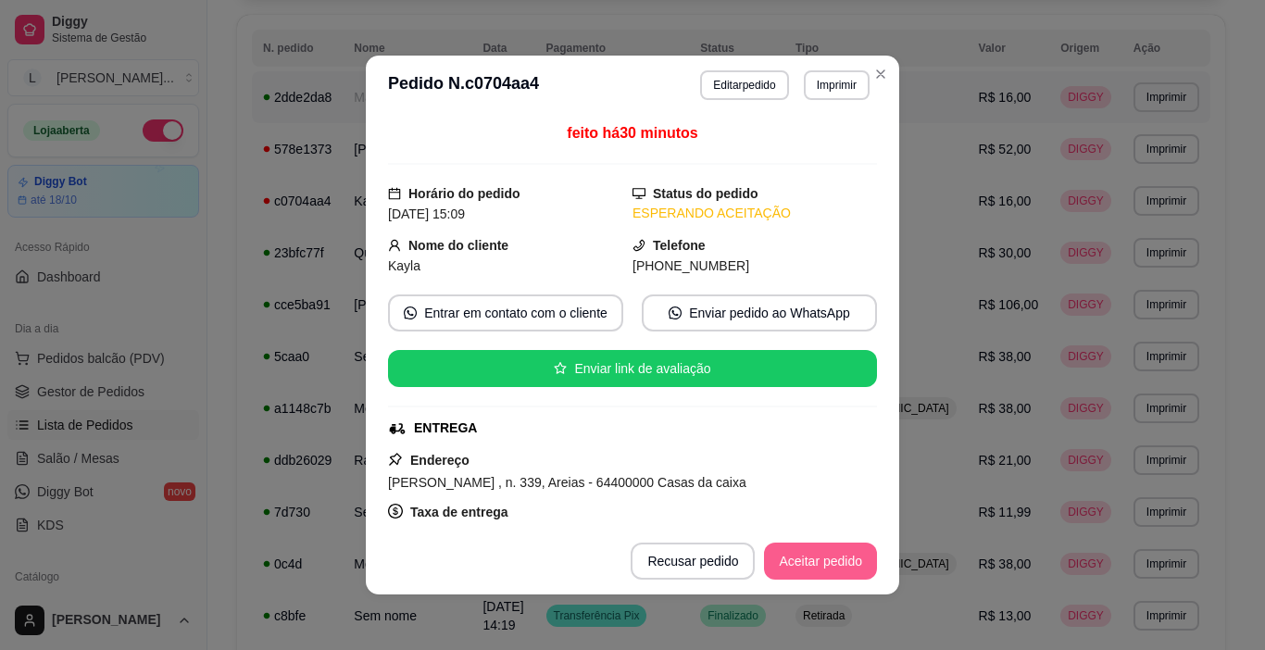
click at [836, 555] on button "Aceitar pedido" at bounding box center [820, 561] width 113 height 37
click at [836, 555] on button "Mover para preparo" at bounding box center [806, 561] width 144 height 37
click at [836, 555] on button "Mover para entrega" at bounding box center [806, 561] width 143 height 37
click at [836, 555] on button "Mover para finalizado" at bounding box center [800, 561] width 154 height 37
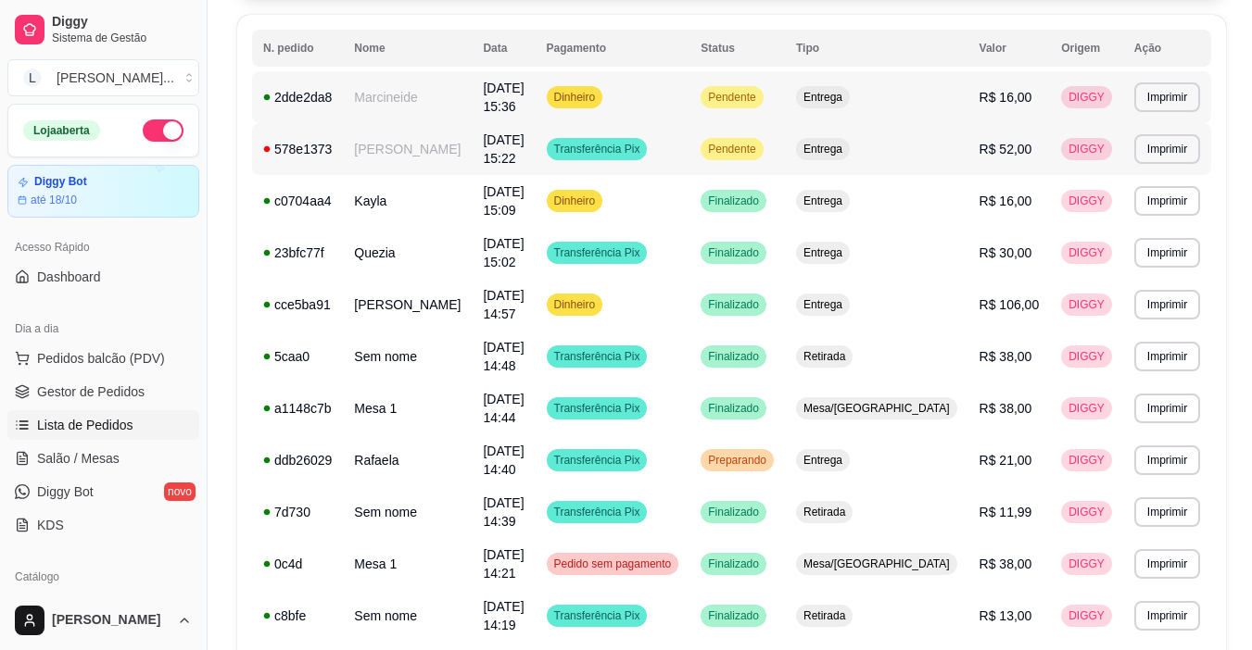
click at [759, 145] on span "Pendente" at bounding box center [731, 149] width 55 height 15
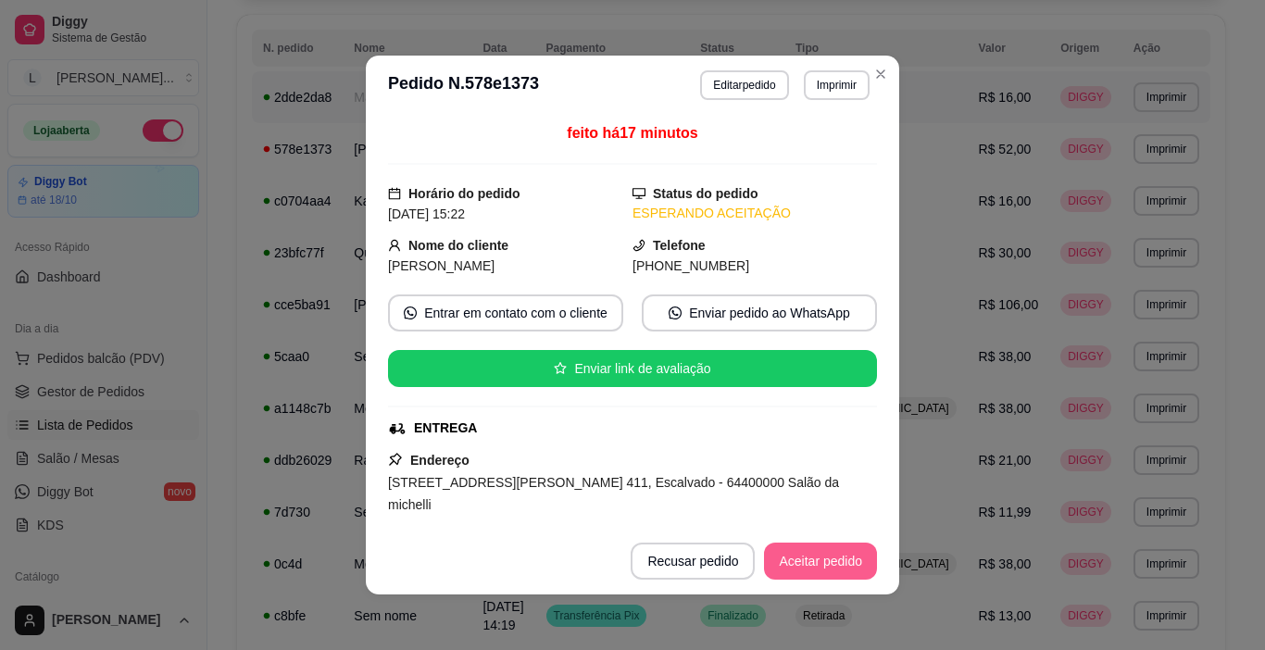
click at [803, 564] on button "Aceitar pedido" at bounding box center [820, 561] width 113 height 37
click at [803, 564] on button "Mover para preparo" at bounding box center [806, 561] width 144 height 37
click at [803, 564] on button "Mover para entrega" at bounding box center [805, 562] width 139 height 36
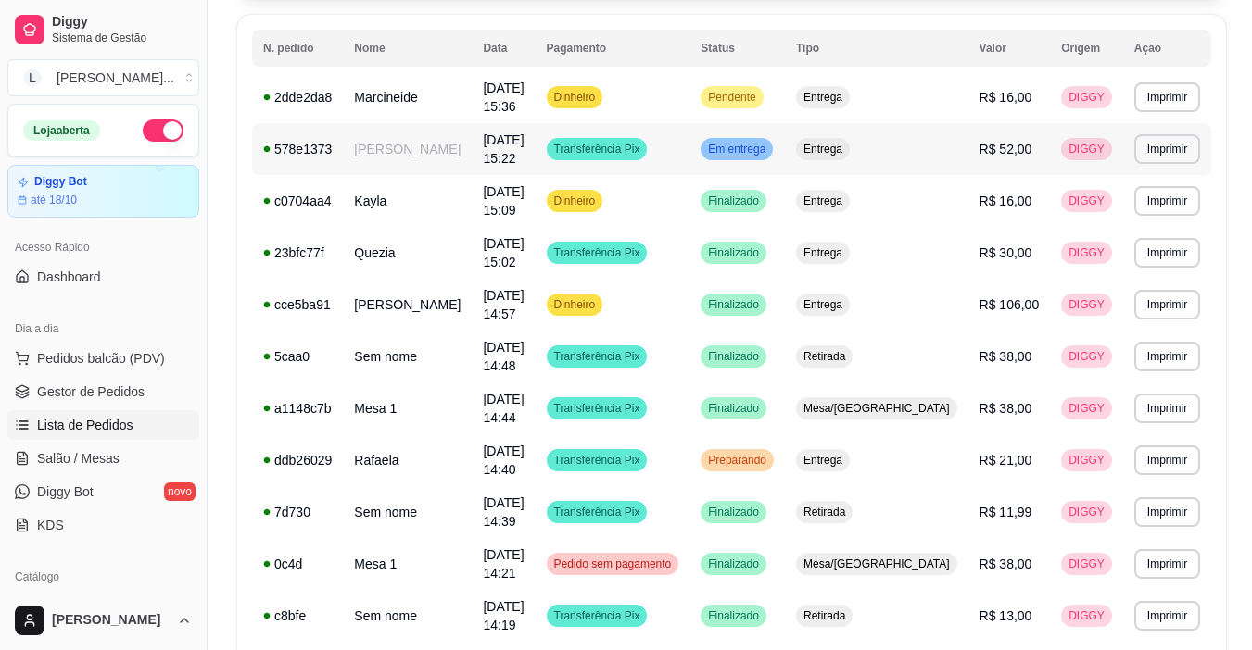
click at [769, 145] on span "Em entrega" at bounding box center [736, 149] width 65 height 15
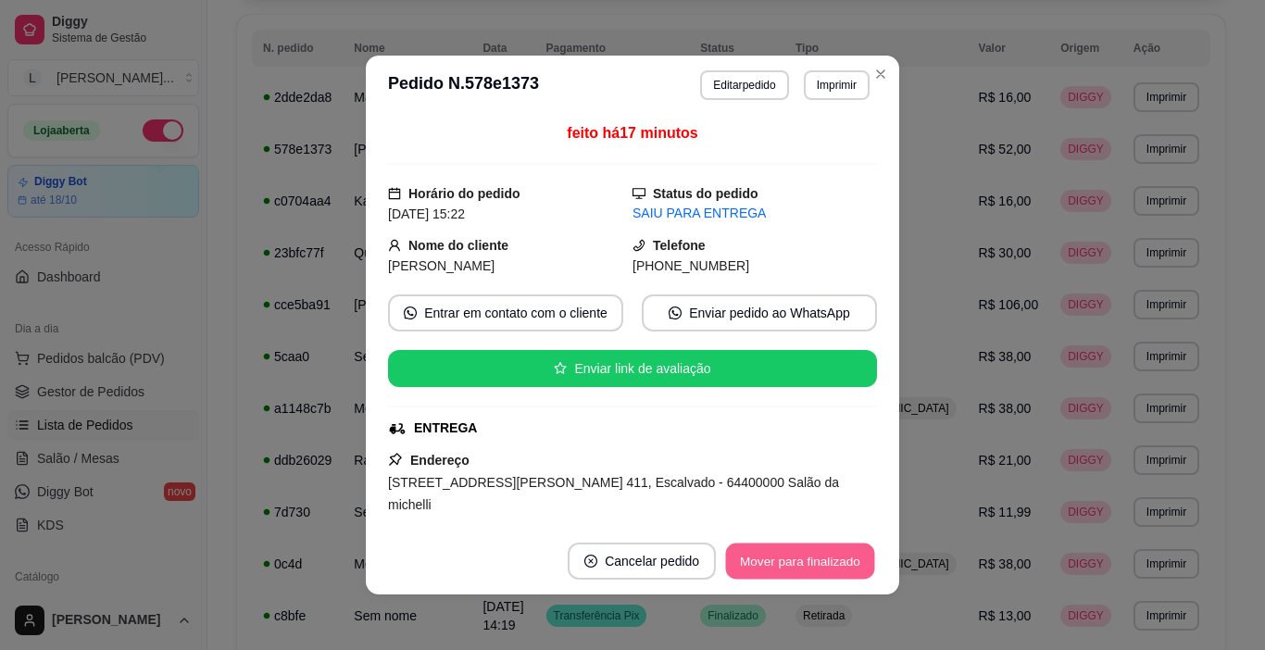
click at [821, 556] on button "Mover para finalizado" at bounding box center [800, 562] width 149 height 36
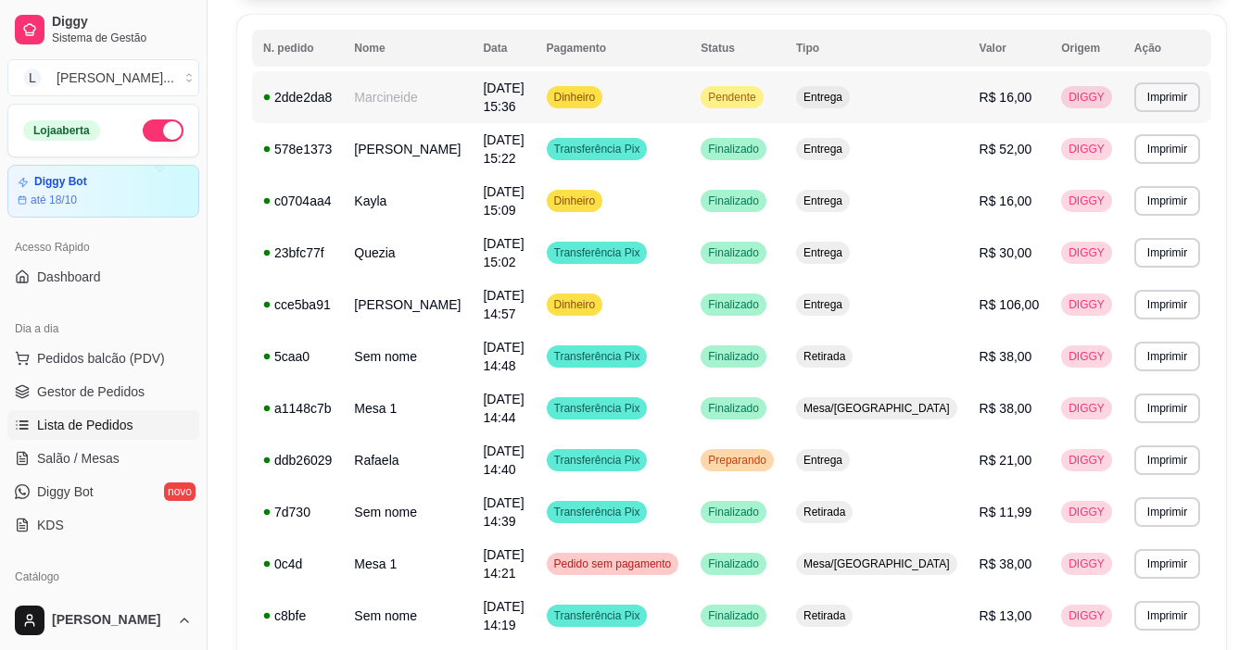
click at [759, 98] on span "Pendente" at bounding box center [731, 97] width 55 height 15
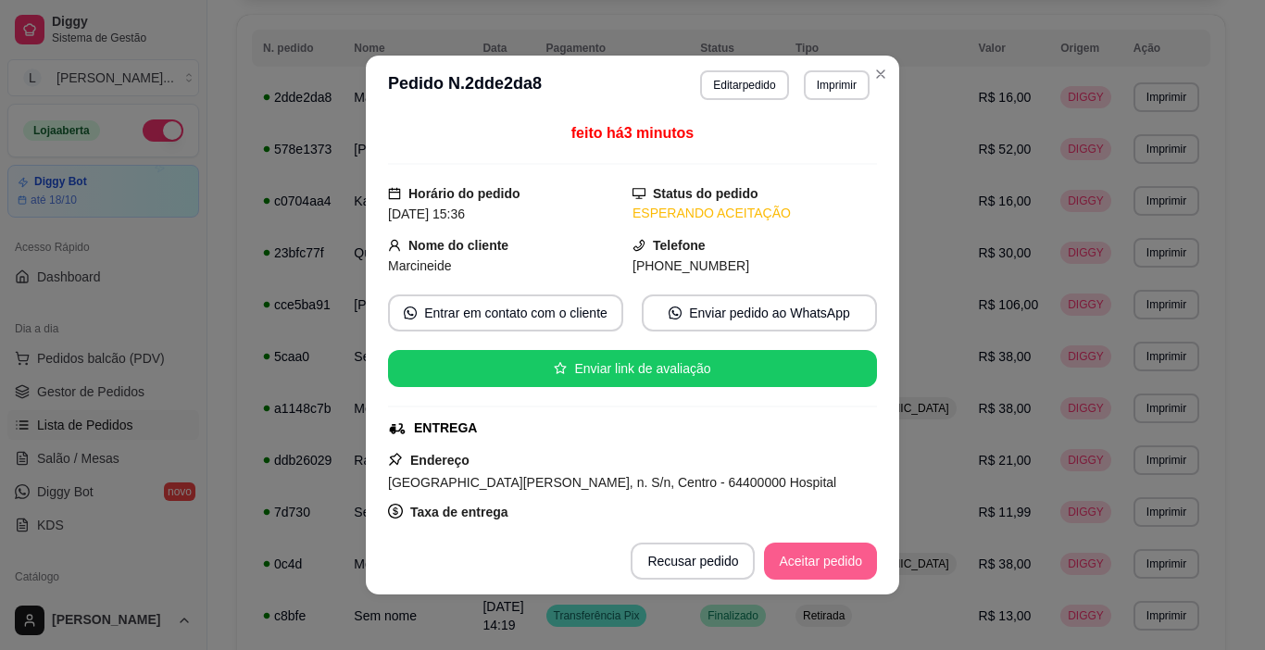
click at [801, 563] on button "Aceitar pedido" at bounding box center [820, 561] width 113 height 37
click at [801, 563] on button "Mover para preparo" at bounding box center [806, 561] width 144 height 37
click at [804, 563] on button "Mover para entrega" at bounding box center [806, 561] width 143 height 37
click at [847, 567] on button "Mover para finalizado" at bounding box center [800, 561] width 154 height 37
